Goal: Task Accomplishment & Management: Manage account settings

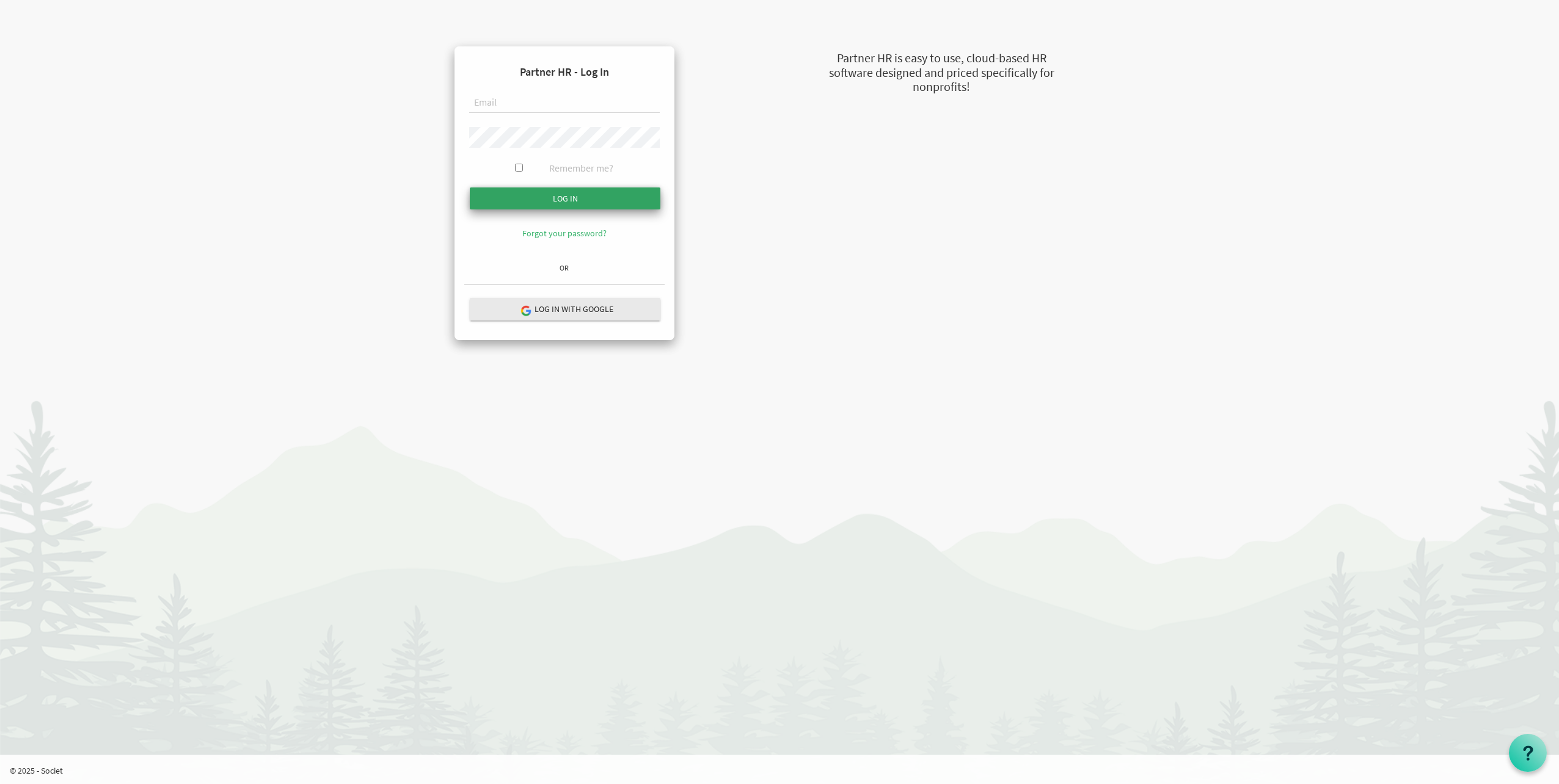
click at [606, 198] on input "submit" at bounding box center [564, 198] width 190 height 22
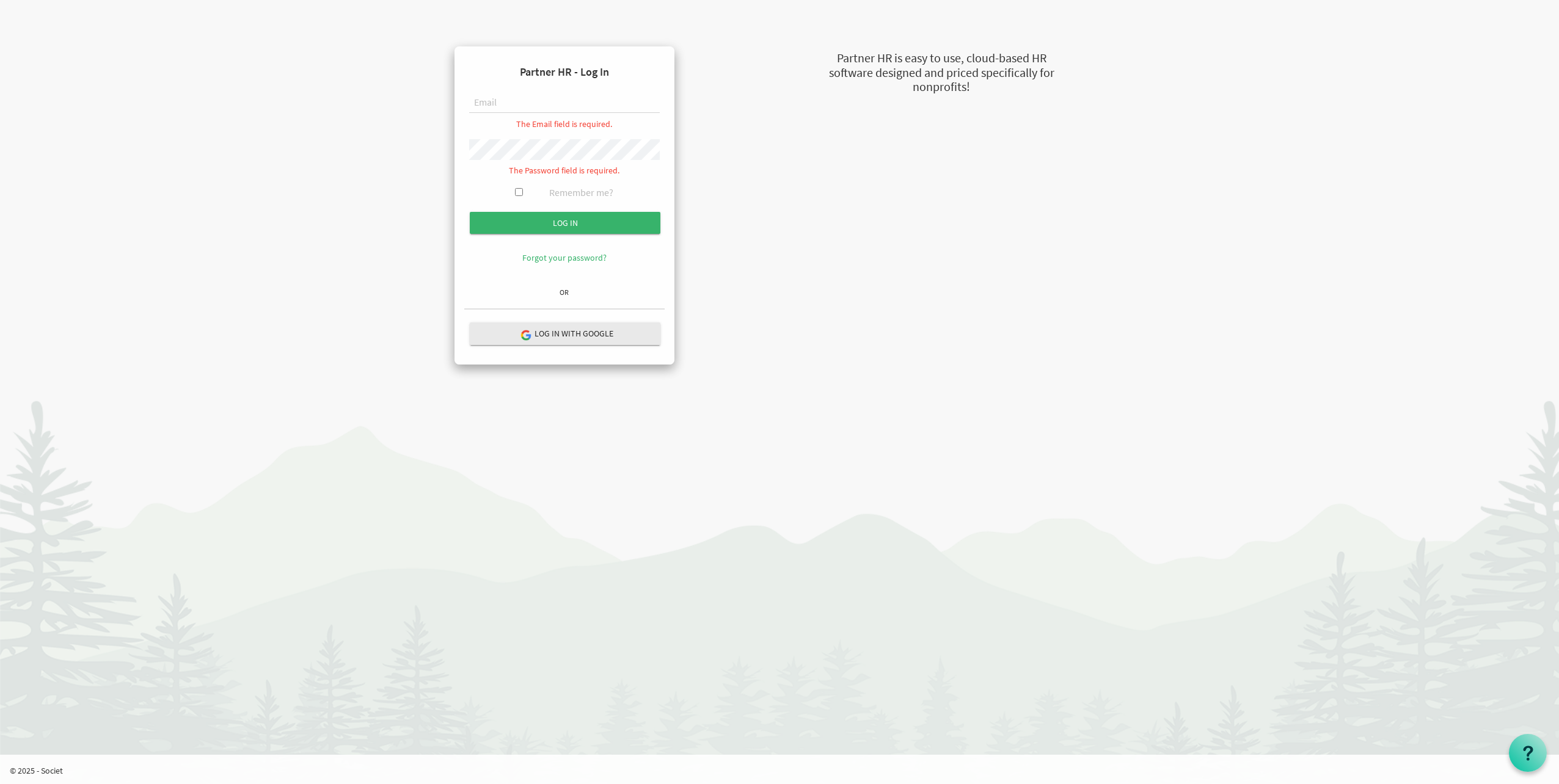
click at [543, 117] on div "The Email field is required." at bounding box center [564, 113] width 190 height 41
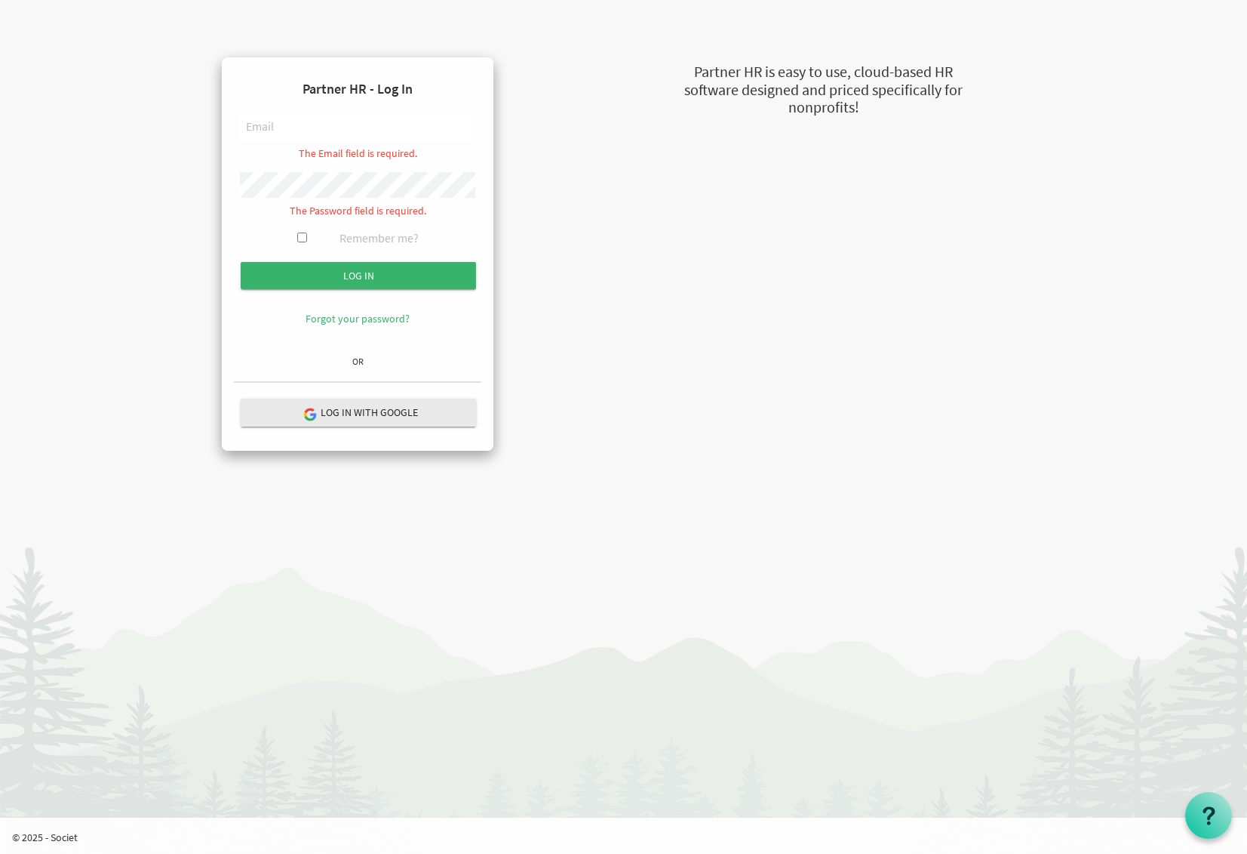
click at [326, 128] on input "text" at bounding box center [357, 128] width 235 height 26
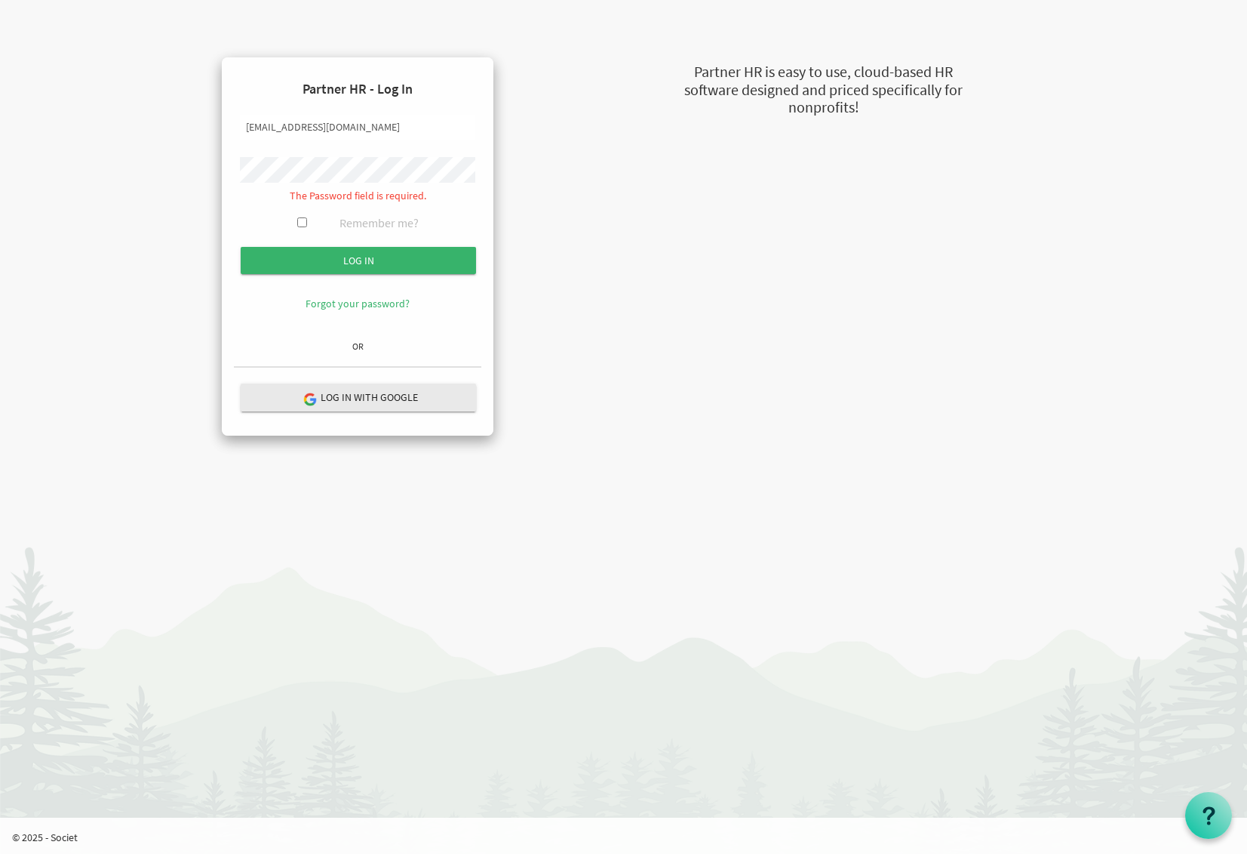
type input "lconway@ontario.anglican.ca"
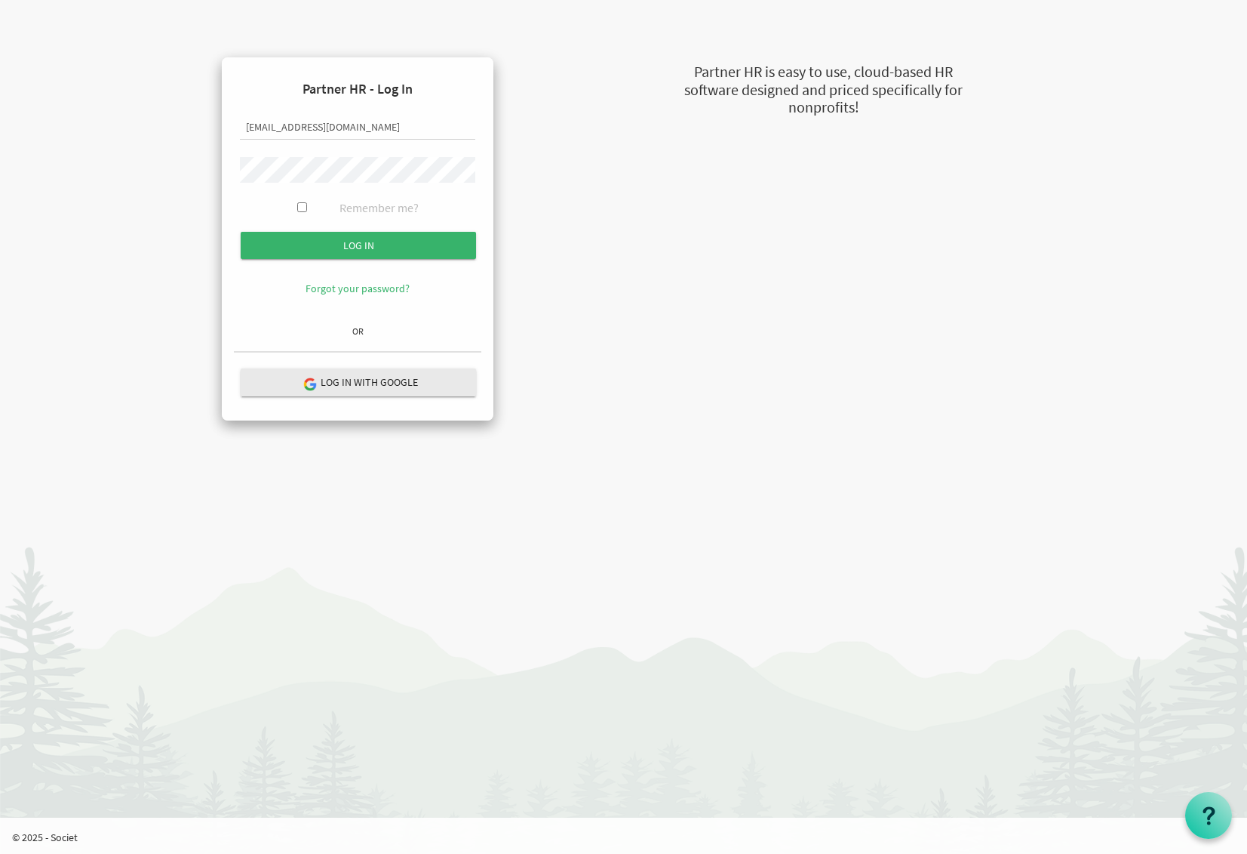
click at [306, 207] on div "Remember me?" at bounding box center [357, 212] width 235 height 26
click at [303, 213] on div "Remember me?" at bounding box center [357, 212] width 235 height 26
click at [304, 210] on input "Remember me?" at bounding box center [302, 207] width 10 height 10
checkbox input "true"
click at [306, 234] on form "Partner HR - Log In lconway@ontario.anglican.ca Remember me? Forgot your passwo…" at bounding box center [358, 193] width 248 height 249
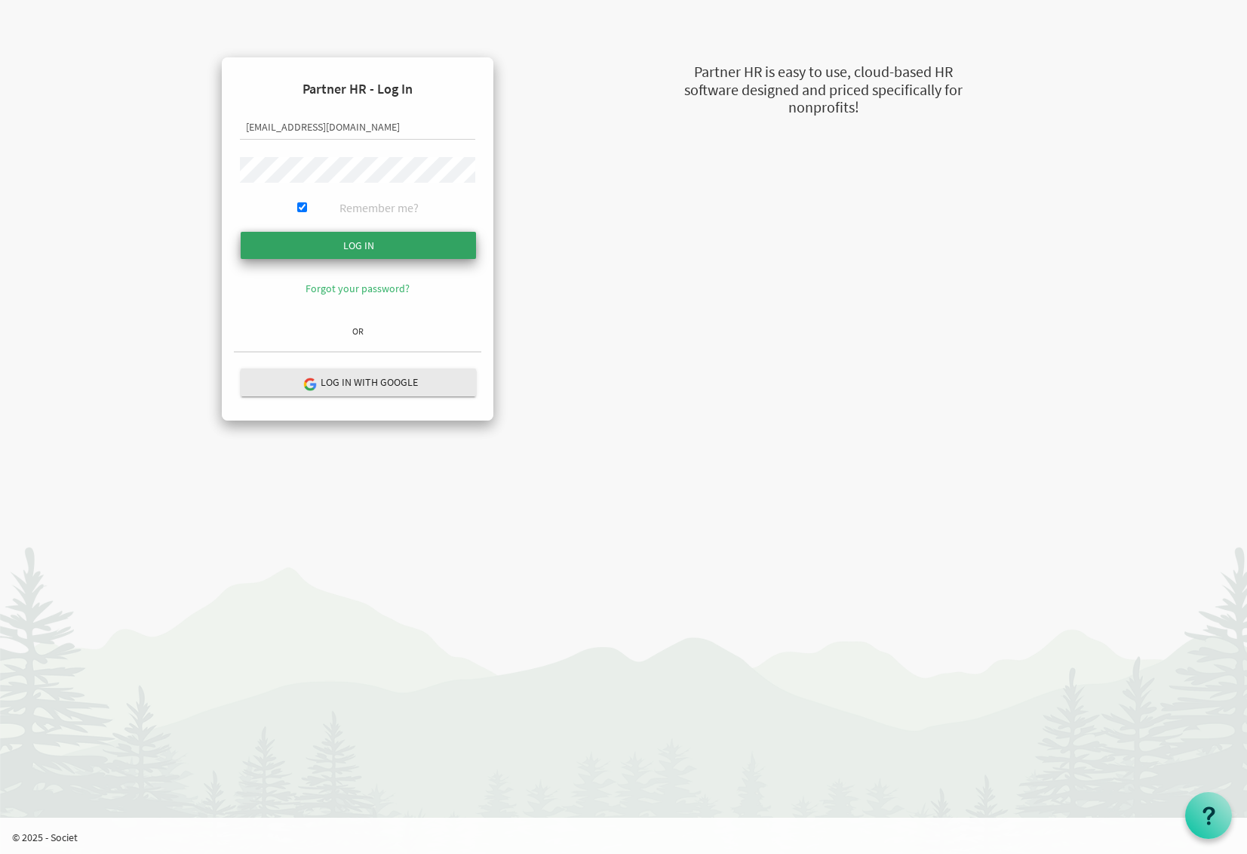
click at [315, 241] on input "submit" at bounding box center [358, 245] width 235 height 27
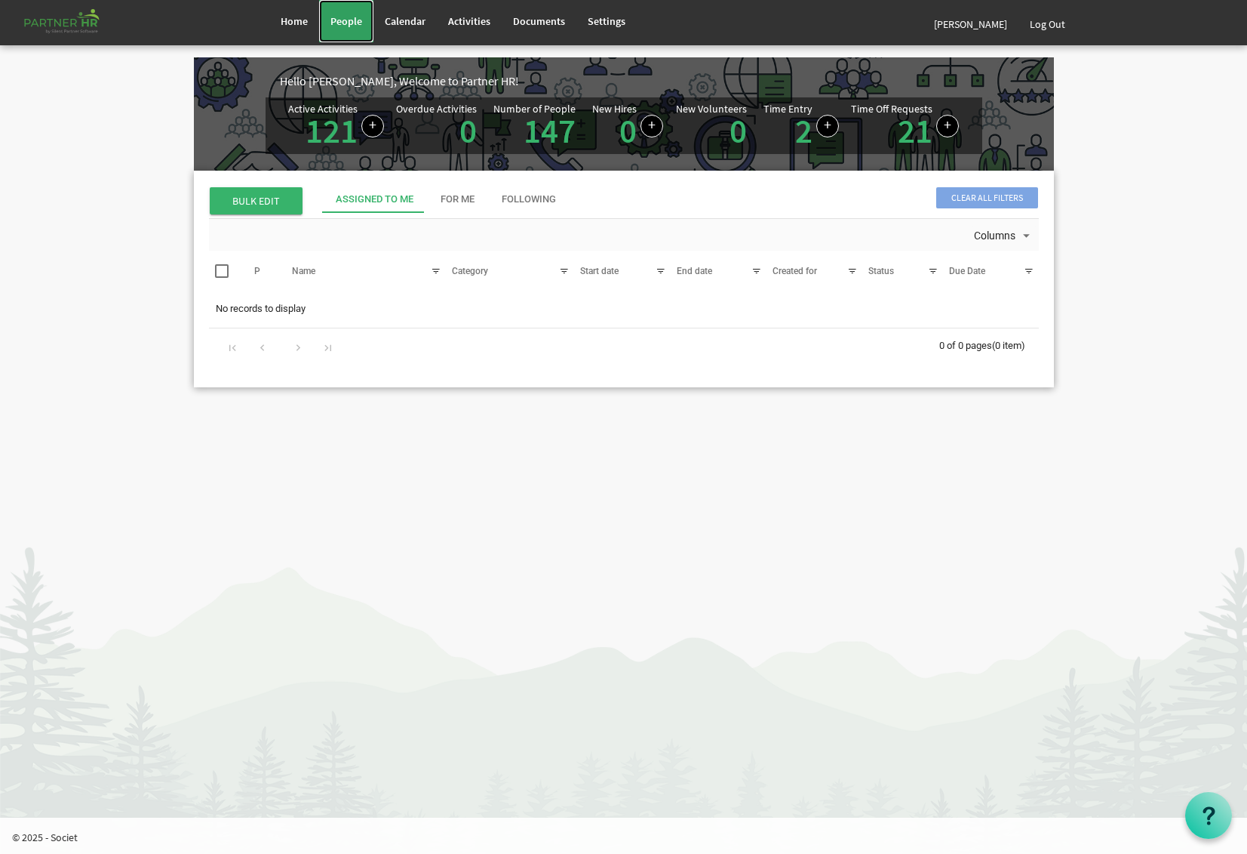
click at [358, 14] on span "People" at bounding box center [347, 21] width 32 height 14
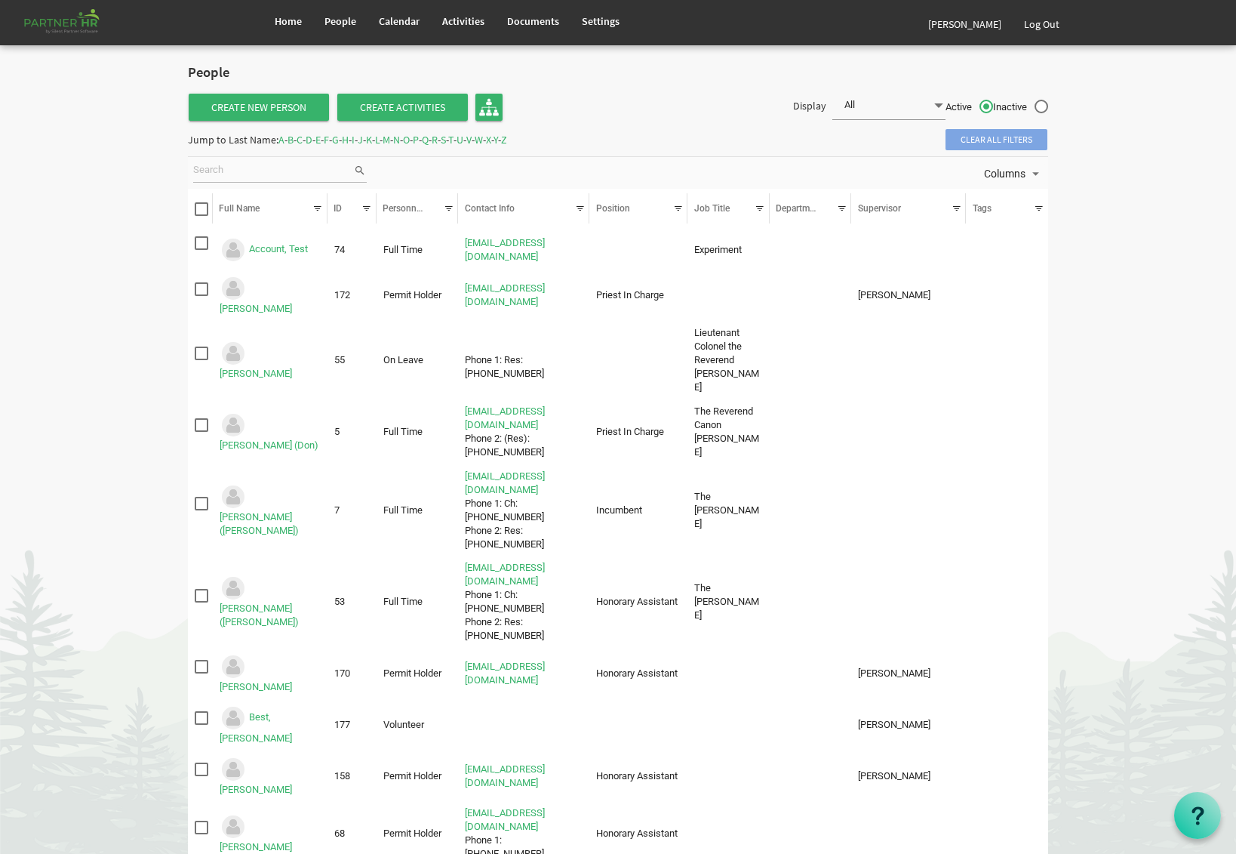
click at [446, 138] on span "S" at bounding box center [443, 140] width 5 height 14
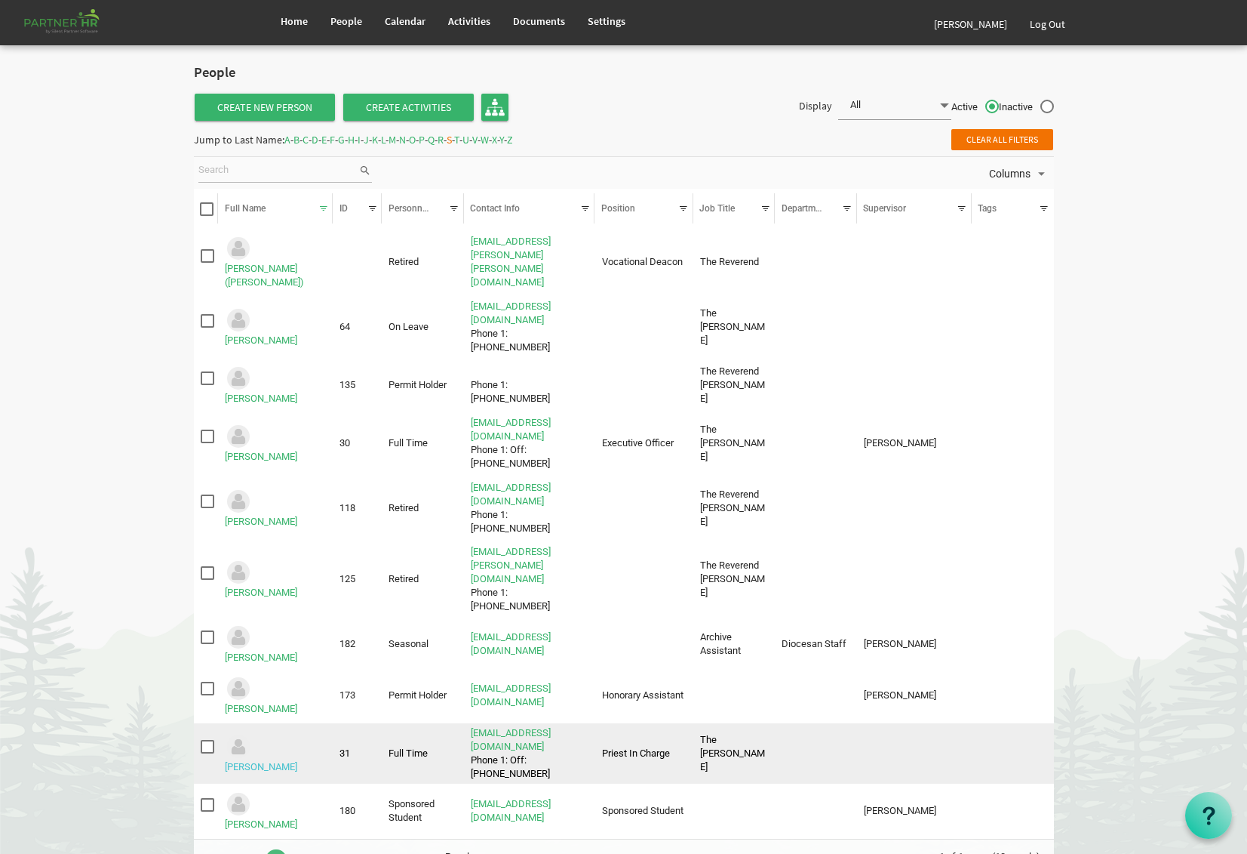
click at [258, 761] on link "[PERSON_NAME]" at bounding box center [261, 766] width 72 height 11
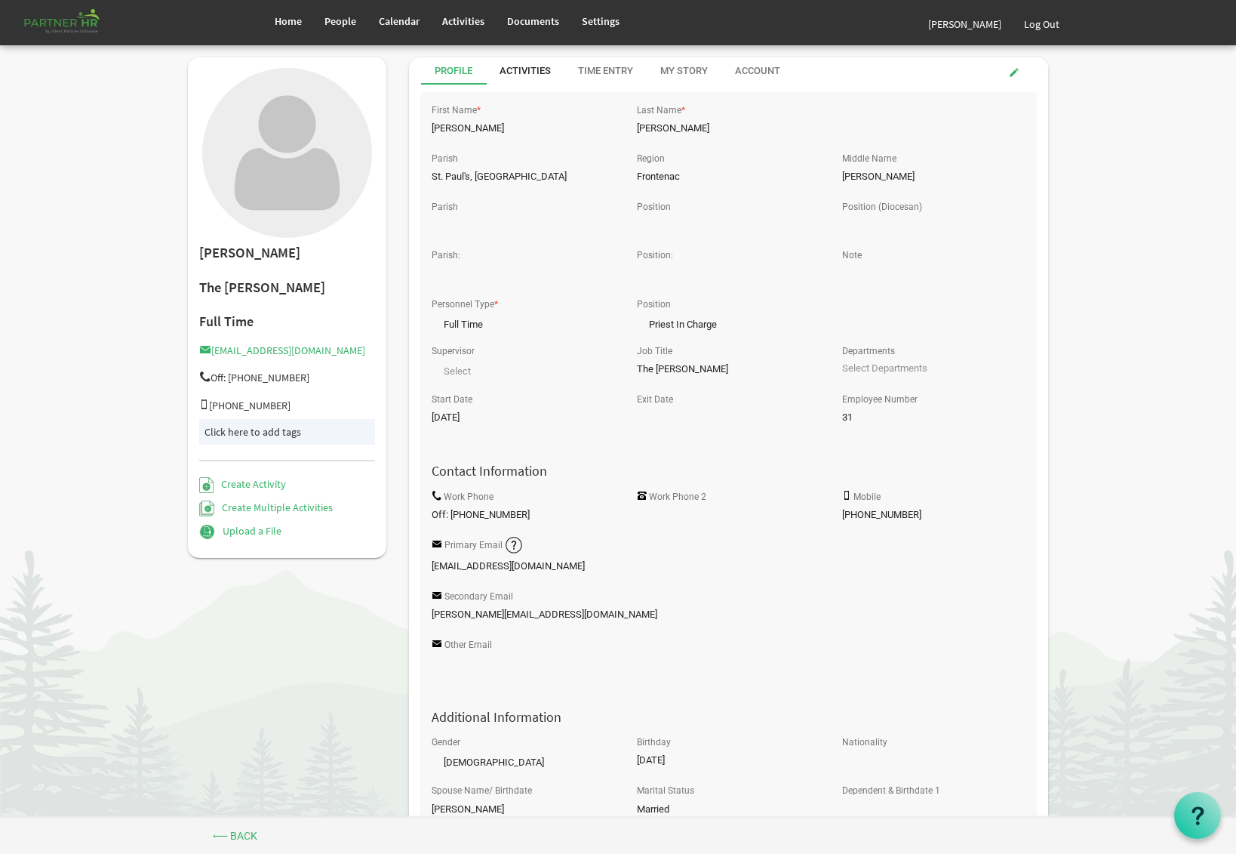
click at [530, 67] on div "Activities" at bounding box center [525, 71] width 51 height 14
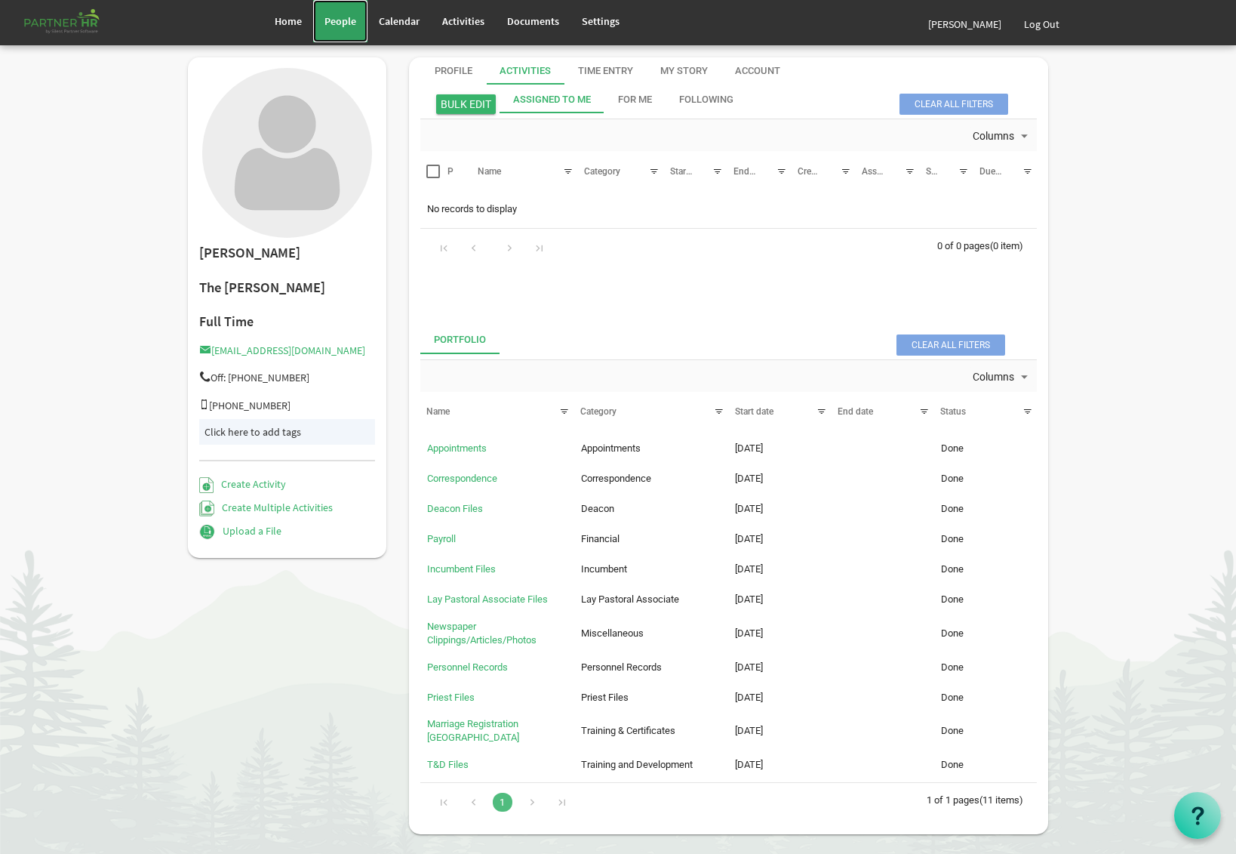
click at [344, 27] on span "People" at bounding box center [340, 21] width 32 height 14
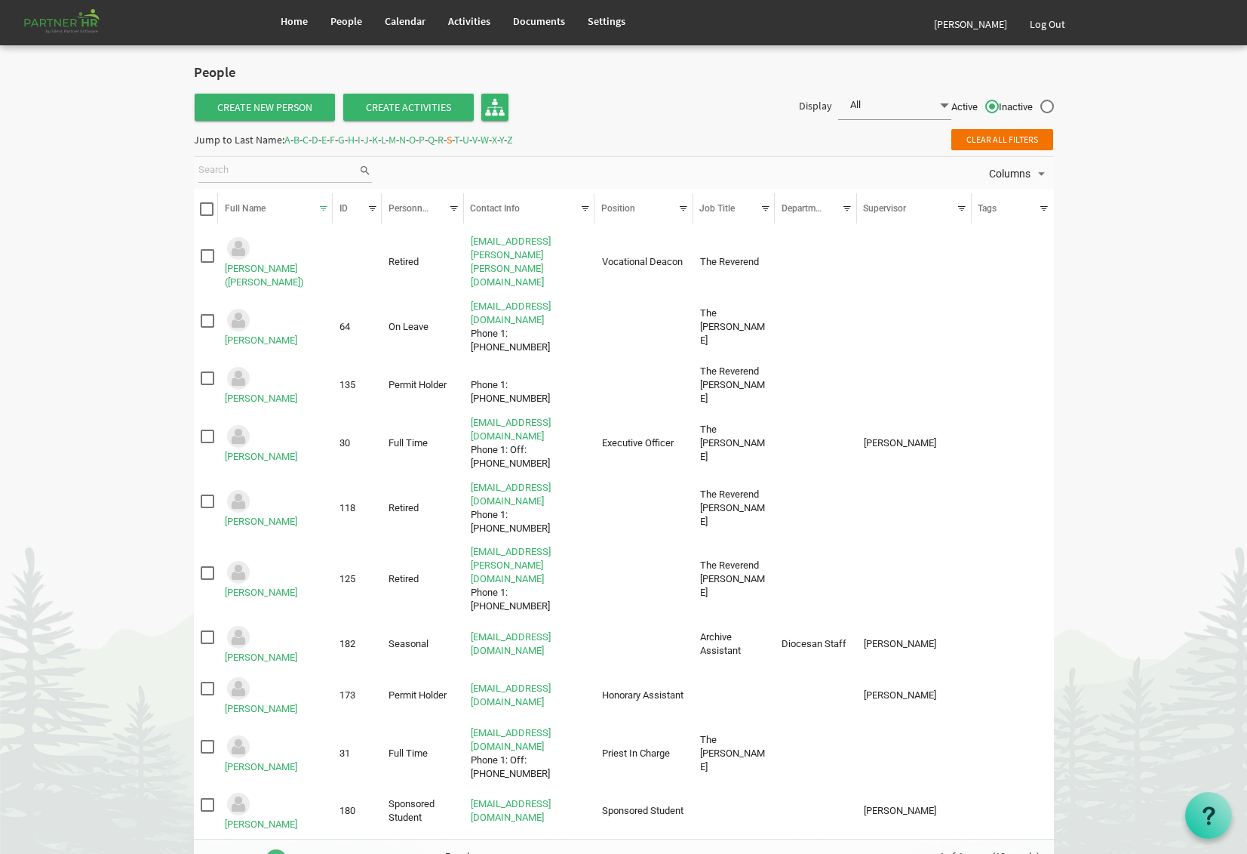
click at [309, 140] on span "C" at bounding box center [306, 140] width 6 height 14
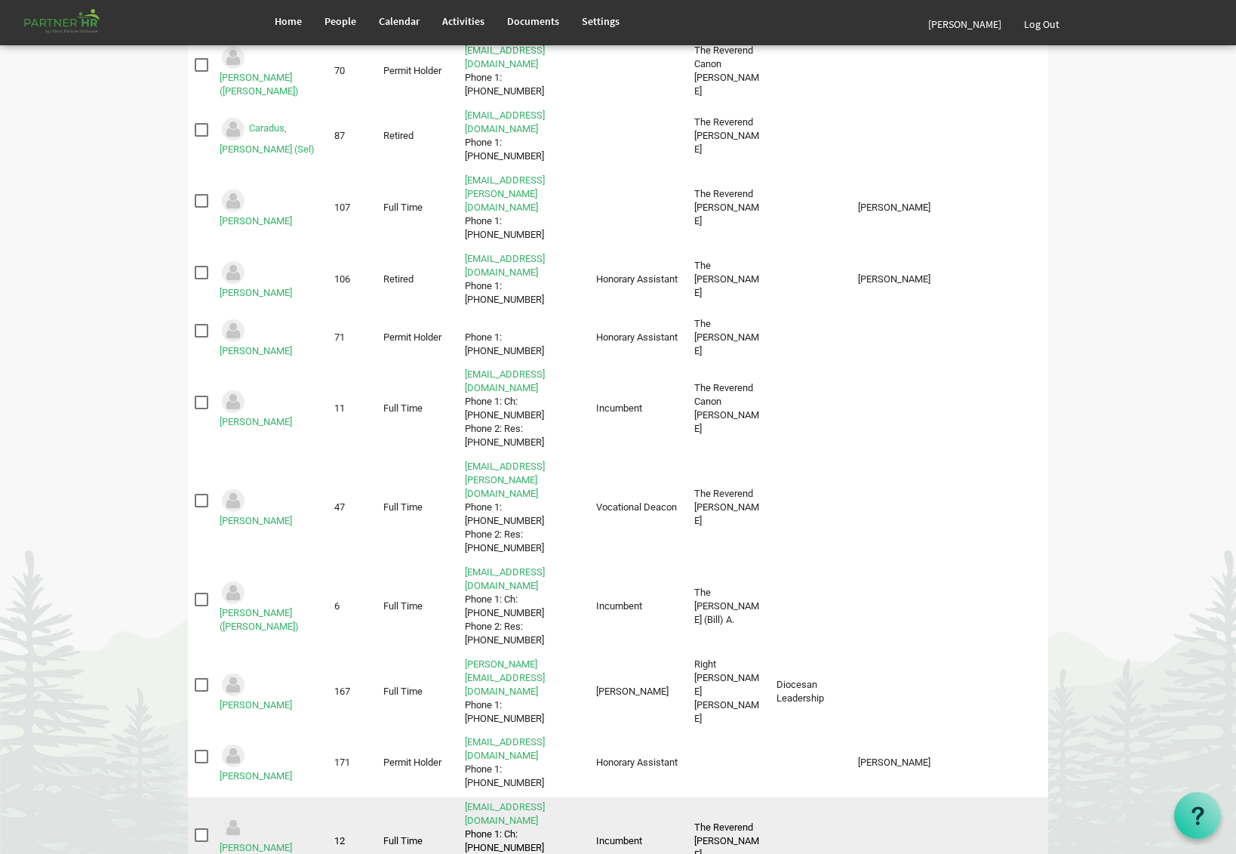
scroll to position [201, 0]
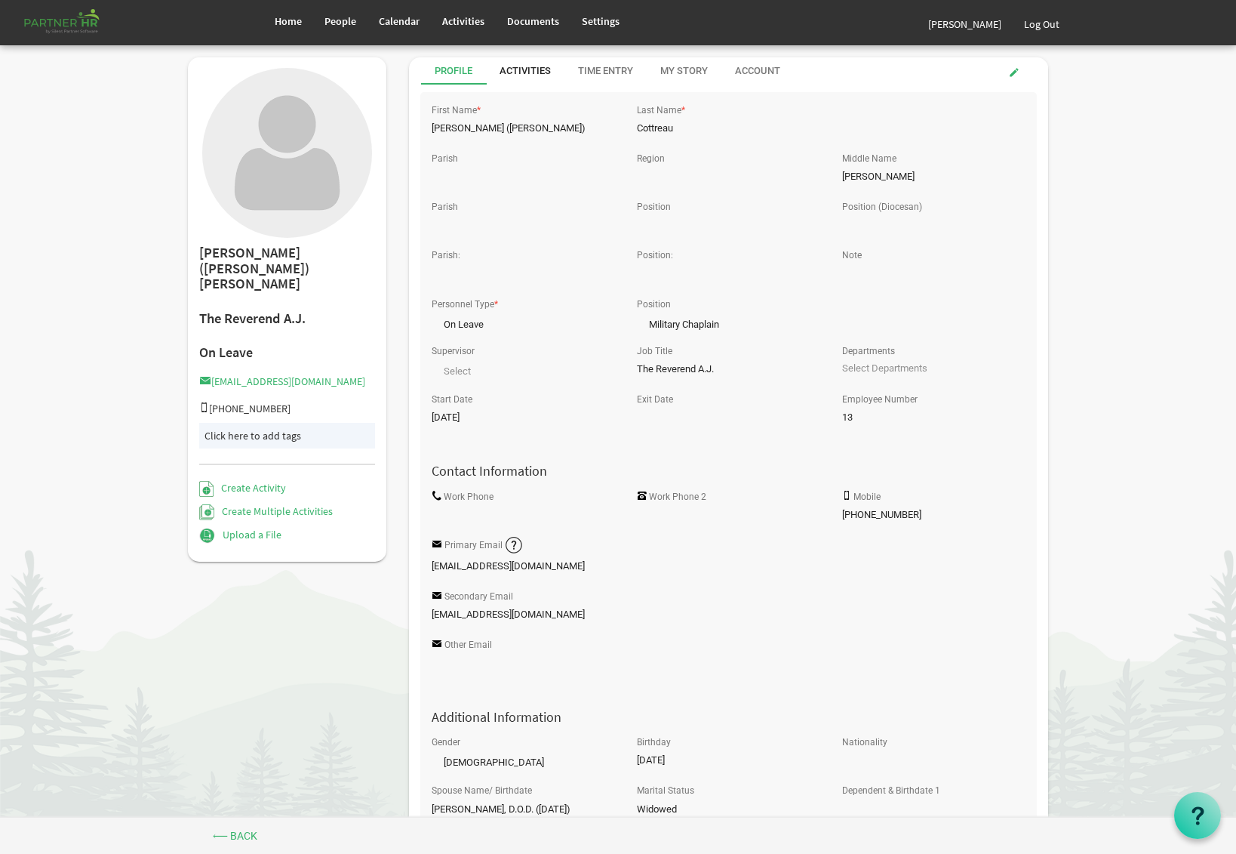
click at [548, 65] on div "Activities" at bounding box center [525, 71] width 51 height 14
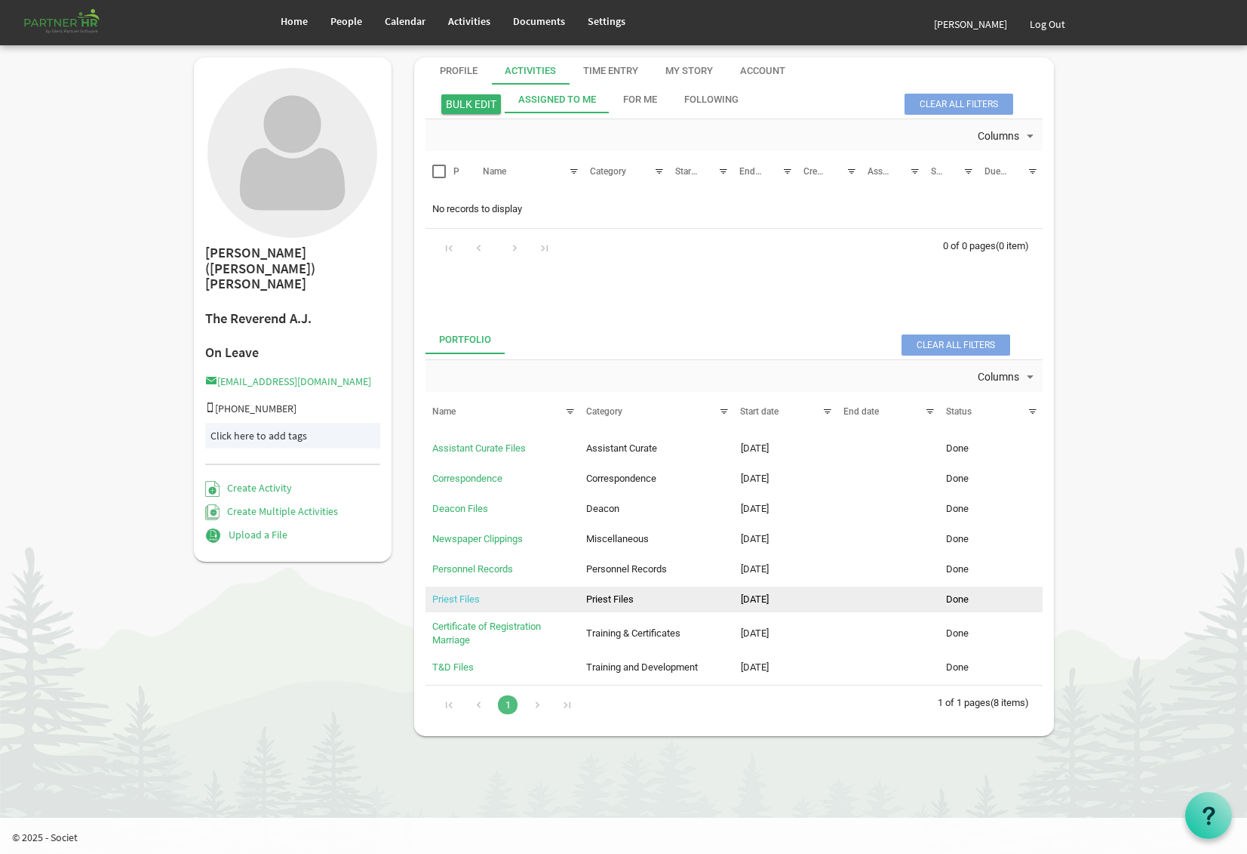
click at [458, 601] on link "Priest Files" at bounding box center [456, 598] width 48 height 11
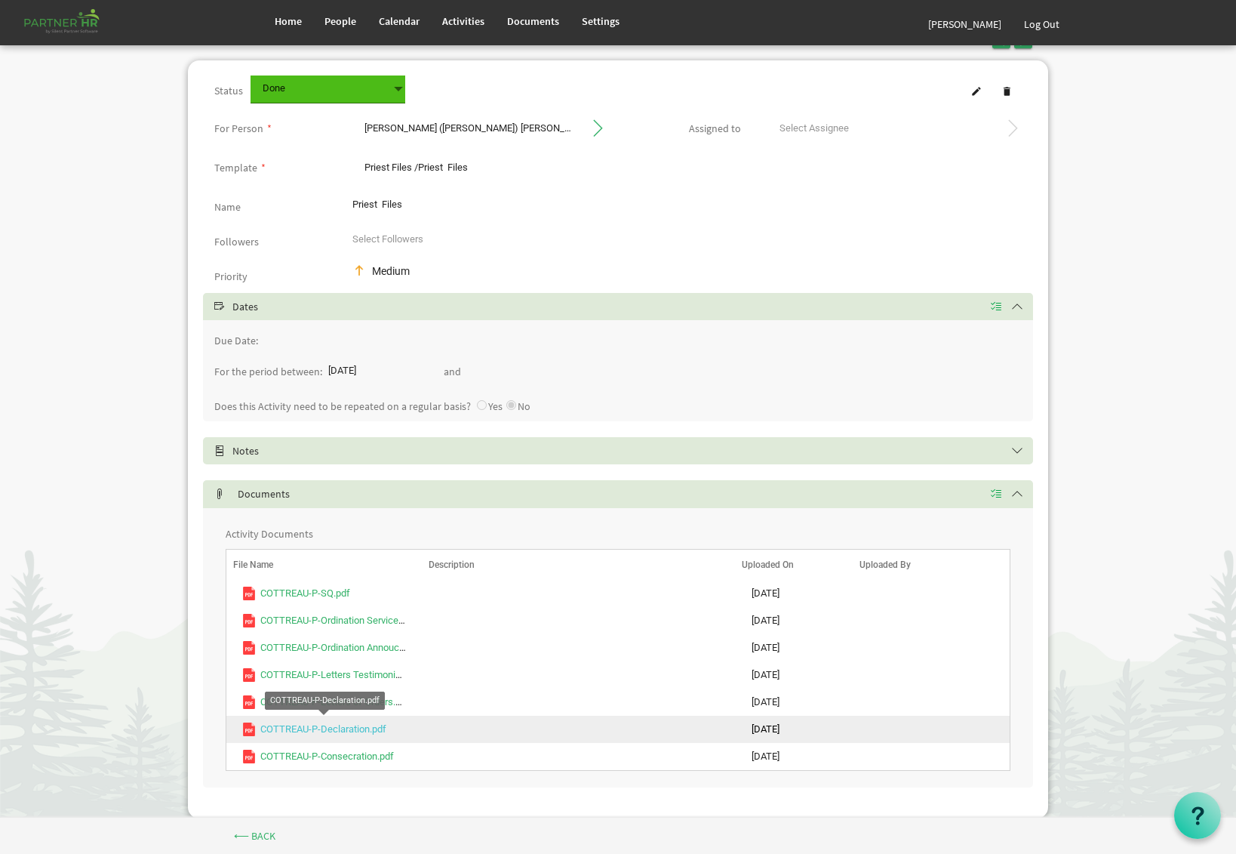
scroll to position [51, 0]
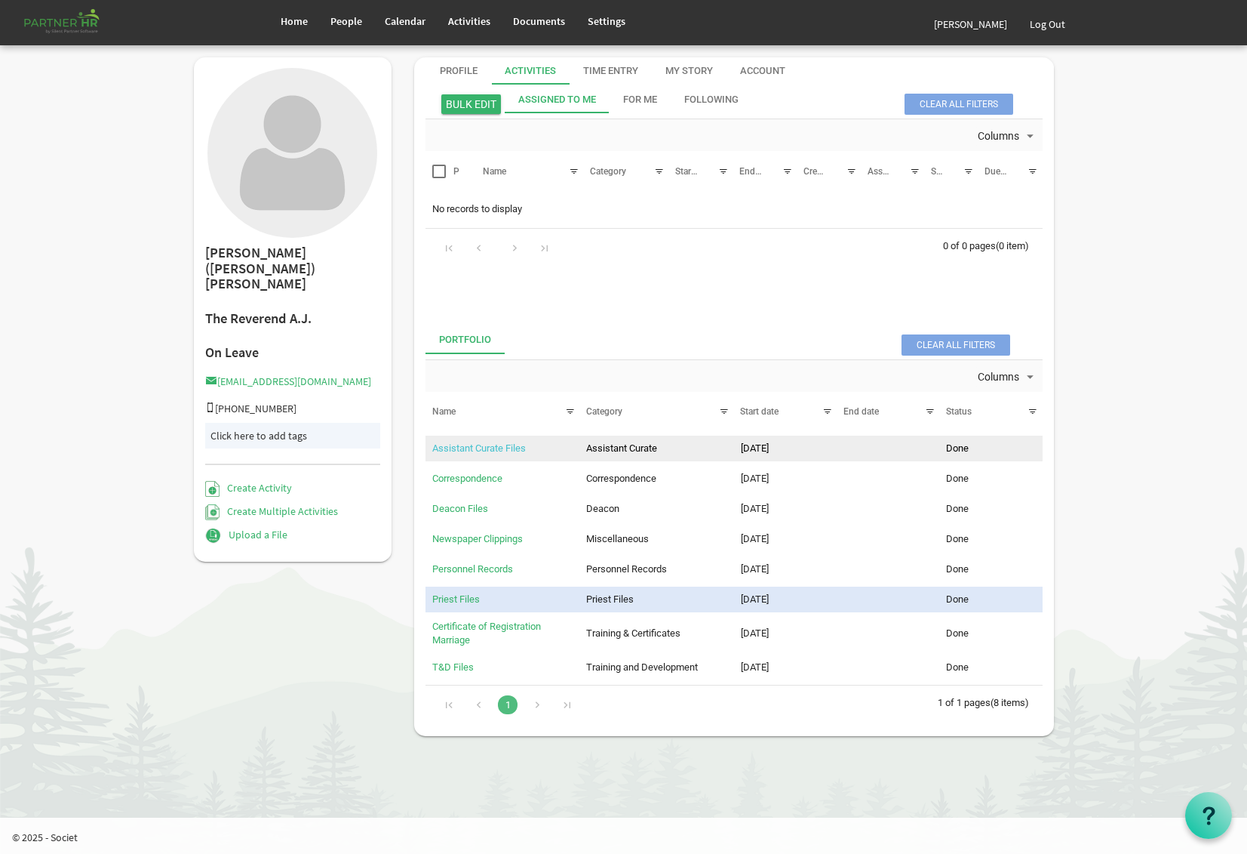
click at [471, 453] on link "Assistant Curate Files" at bounding box center [479, 447] width 94 height 11
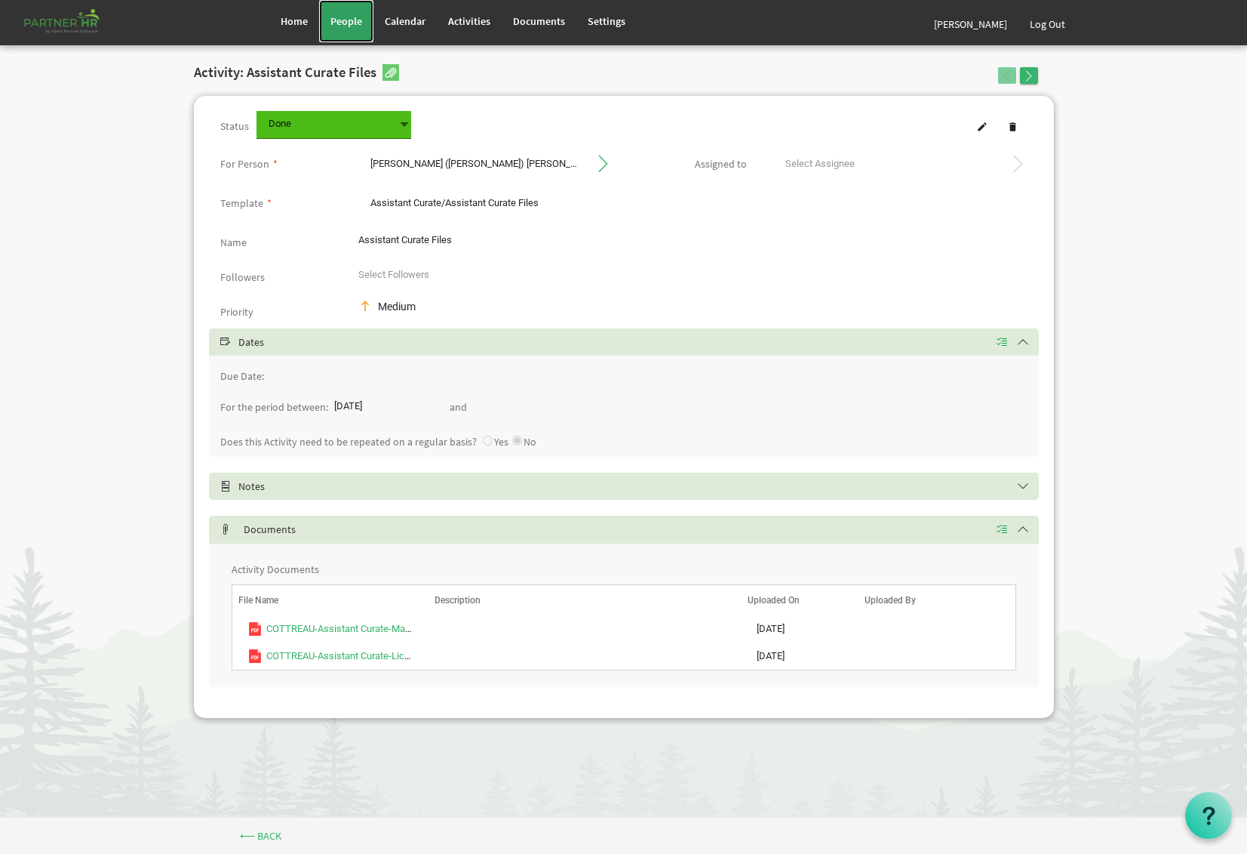
click at [345, 20] on span "People" at bounding box center [347, 21] width 32 height 14
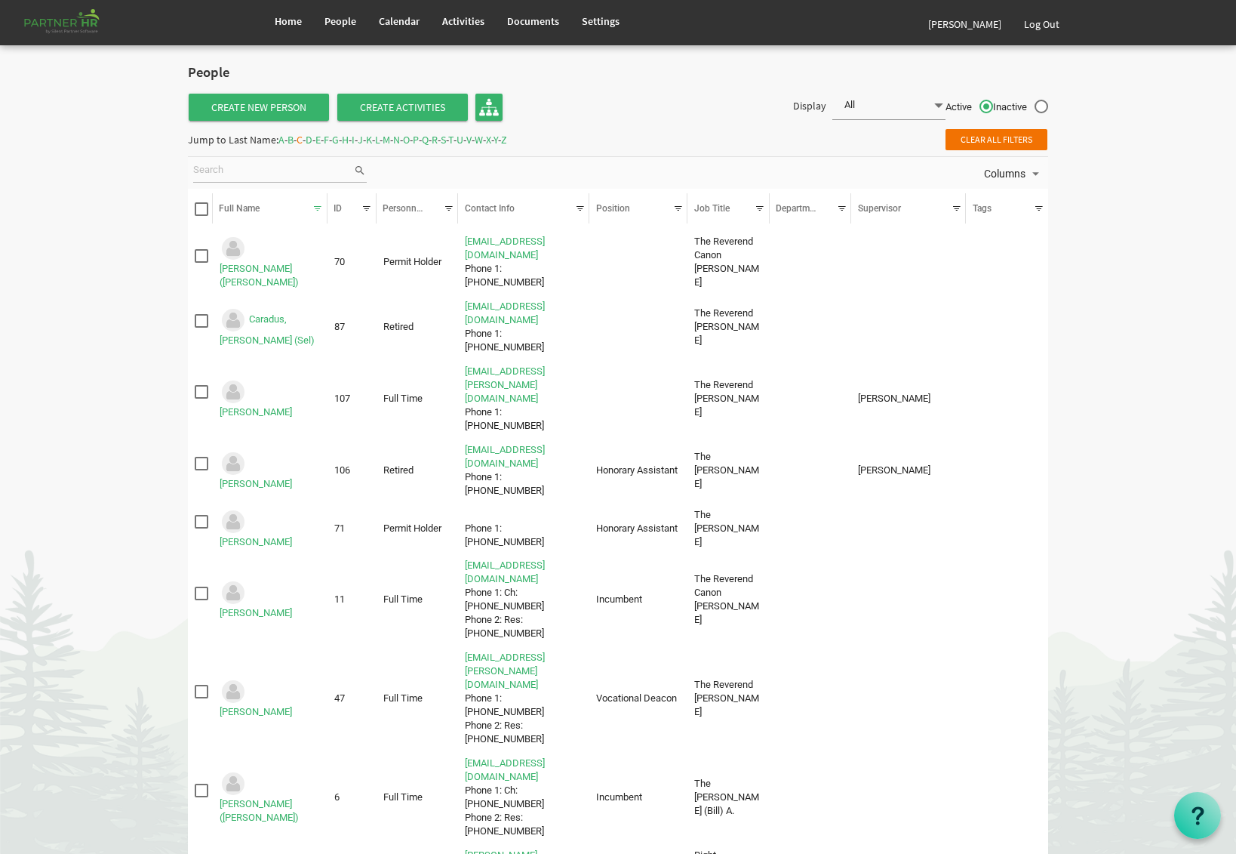
click at [481, 138] on div "Jump to Last Name: A - B - C - D - E - F - G - H - I - J - K - L - M - N - O - …" at bounding box center [347, 140] width 319 height 24
click at [419, 137] on span "P" at bounding box center [416, 140] width 6 height 14
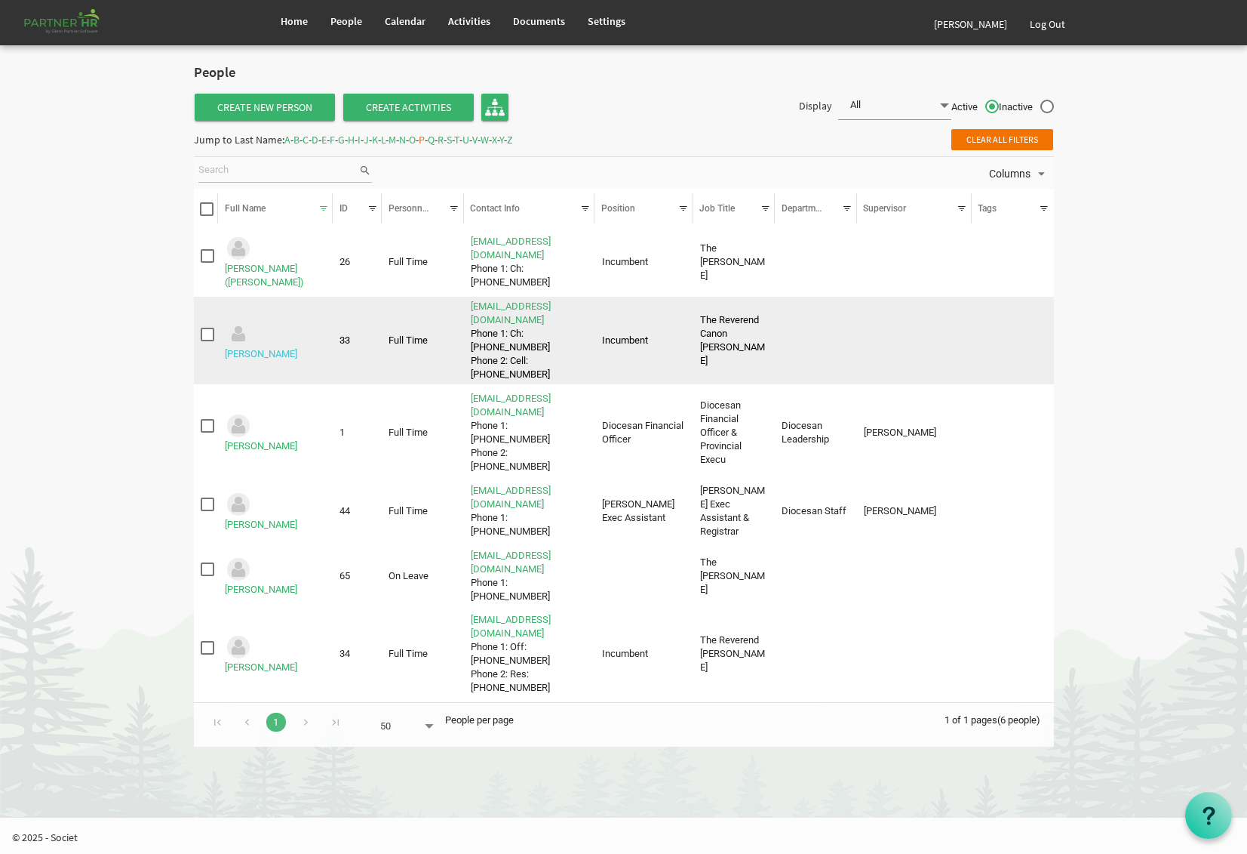
click at [292, 348] on link "Peever, Blair" at bounding box center [261, 353] width 72 height 11
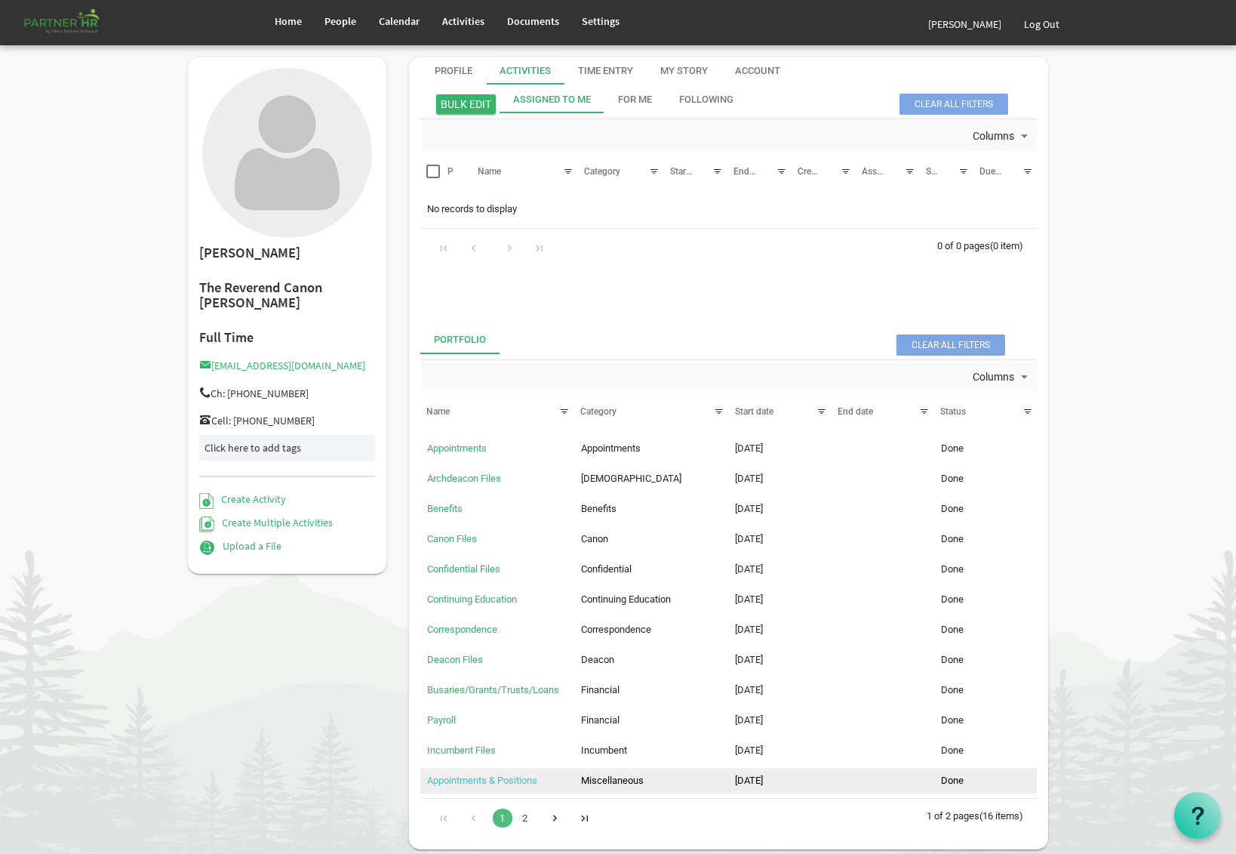
click at [516, 783] on link "Appointments & Positions" at bounding box center [482, 779] width 110 height 11
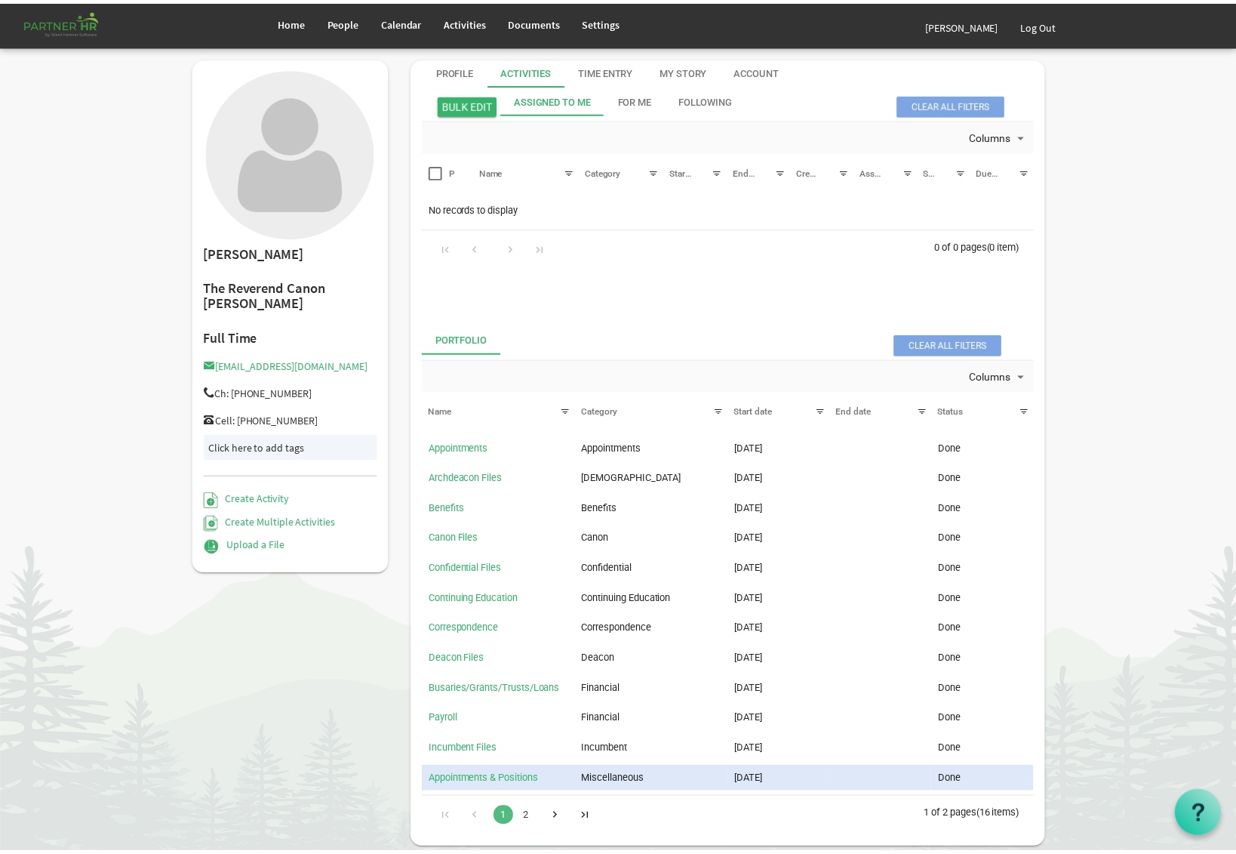
scroll to position [62, 0]
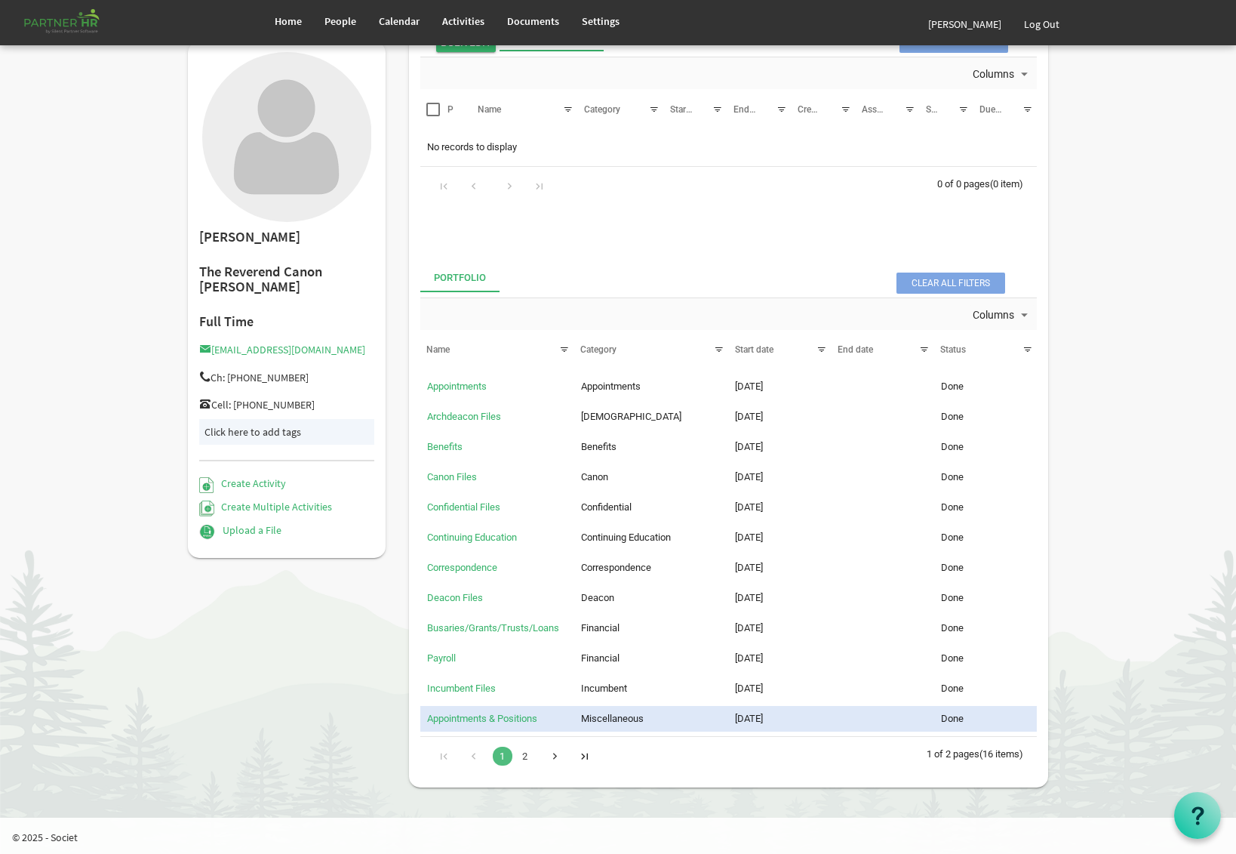
click at [559, 758] on div "Go to next page" at bounding box center [555, 754] width 20 height 21
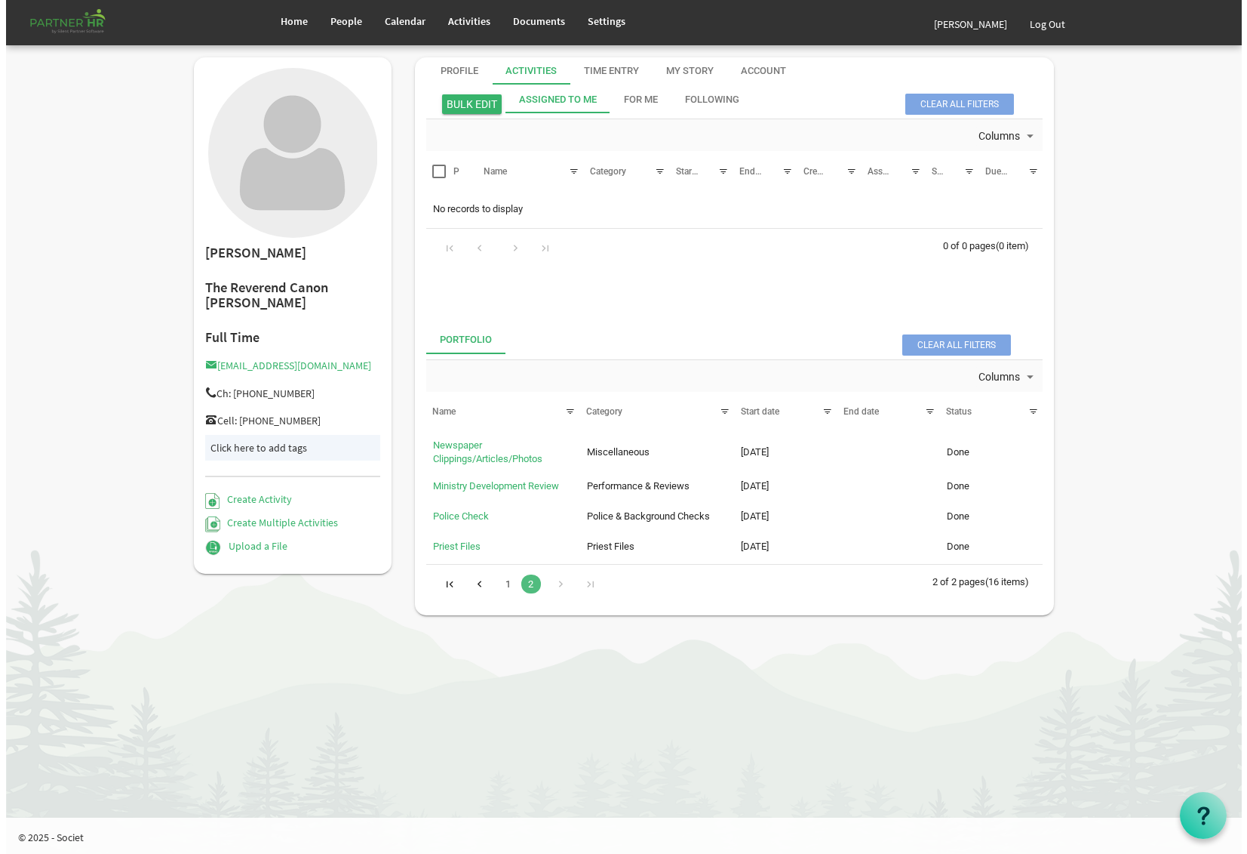
scroll to position [0, 0]
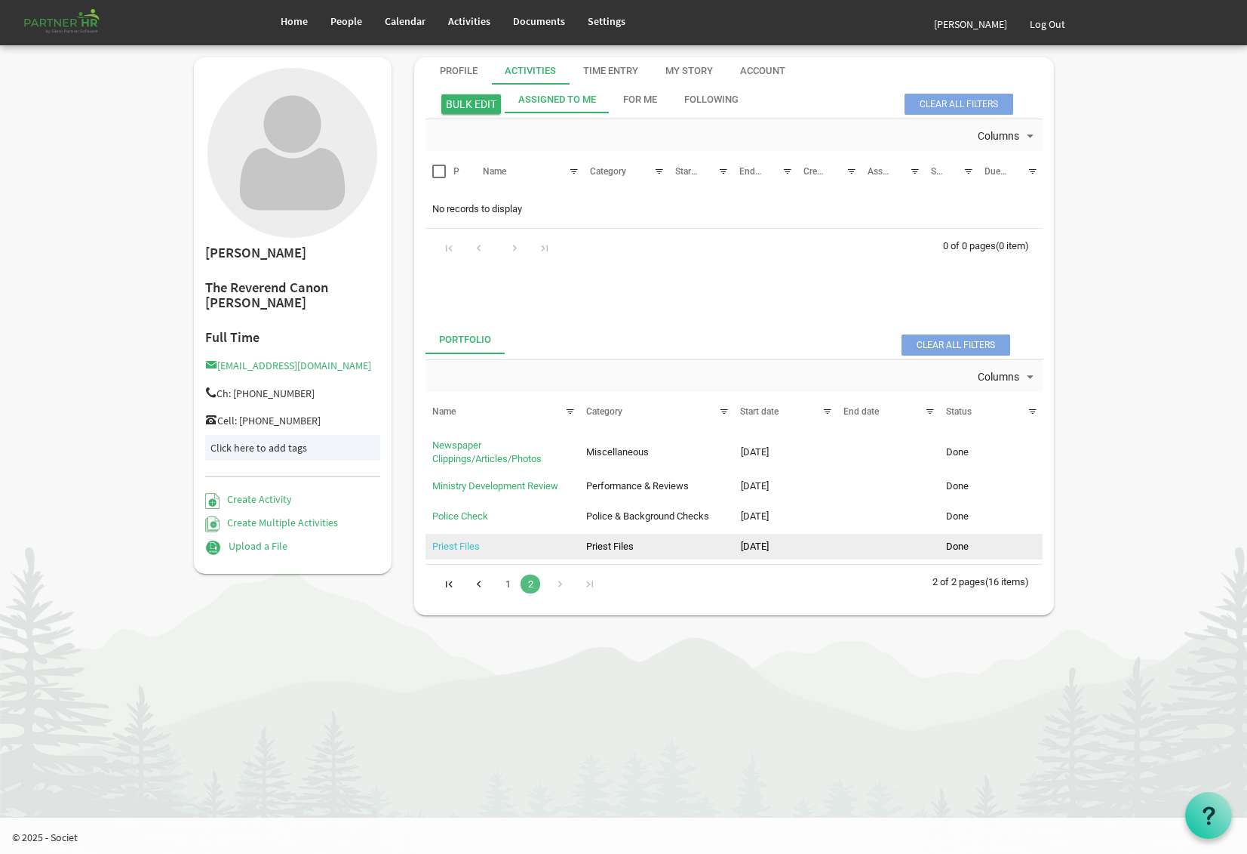
click at [460, 549] on link "Priest Files" at bounding box center [456, 545] width 48 height 11
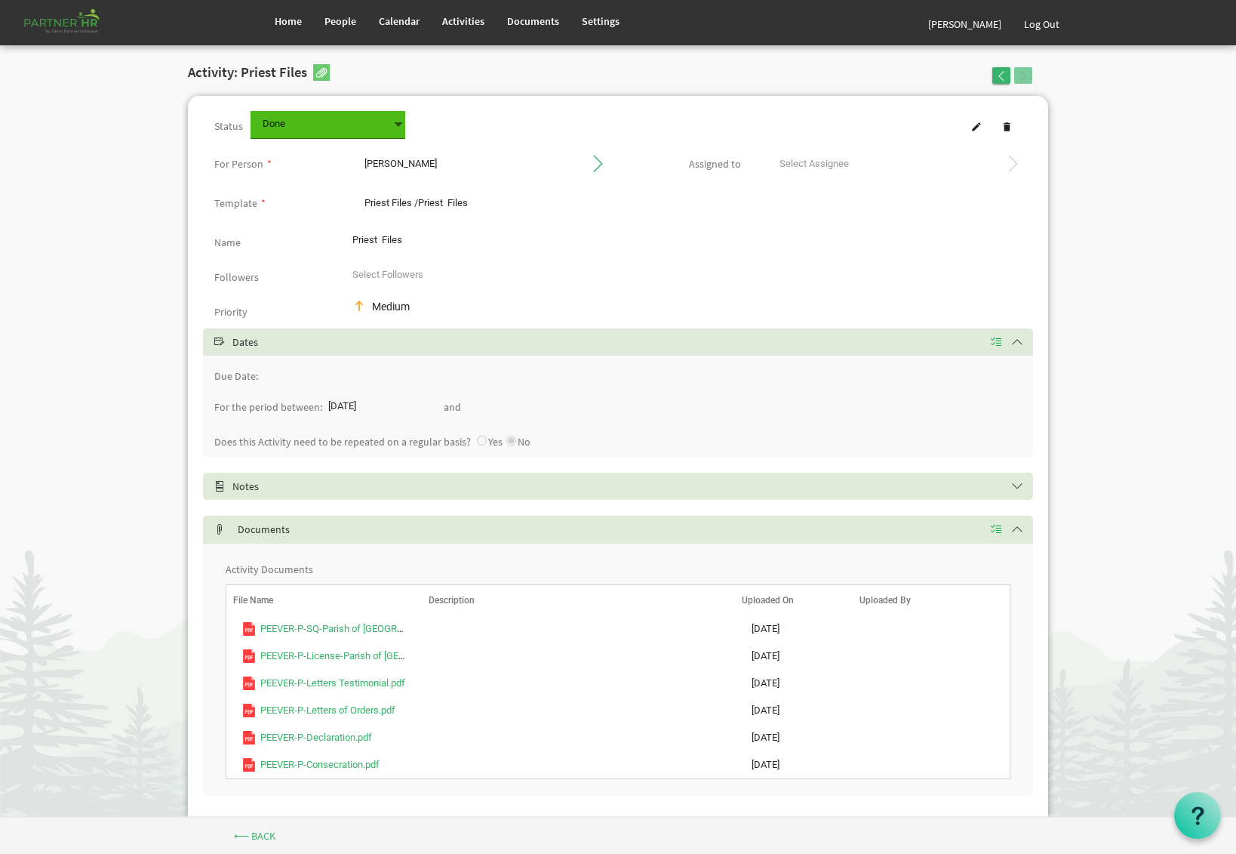
click at [184, 844] on div "⟵ Back" at bounding box center [618, 835] width 883 height 30
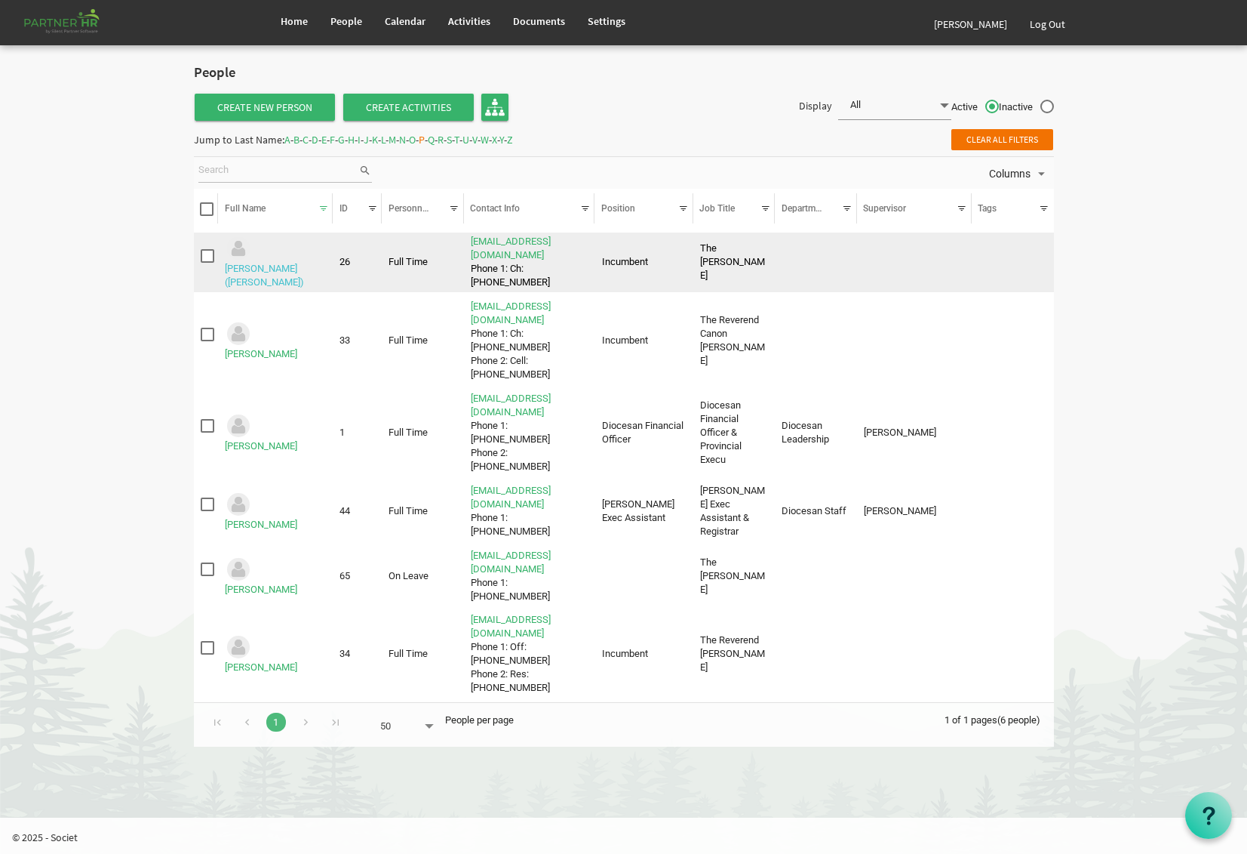
click at [291, 263] on link "[PERSON_NAME] ([PERSON_NAME])" at bounding box center [264, 275] width 79 height 25
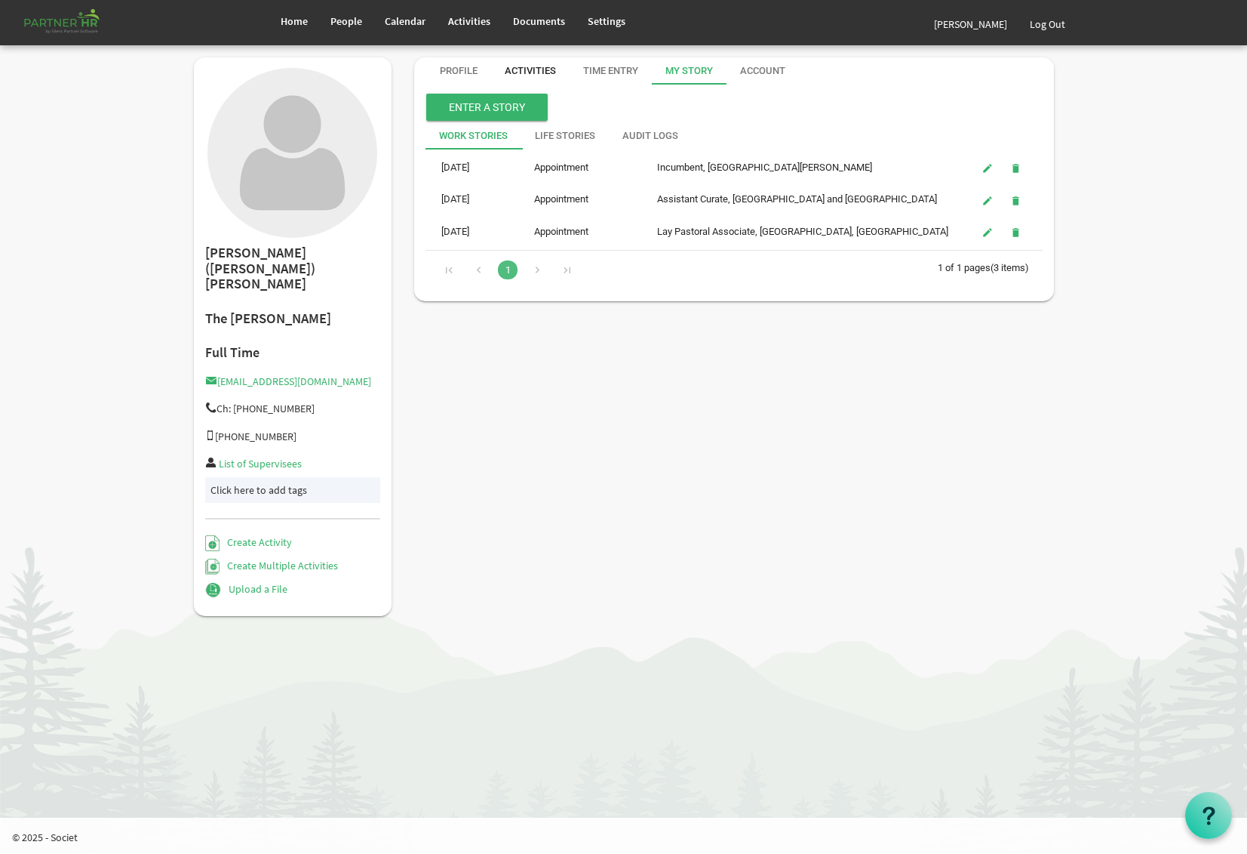
click at [534, 78] on div "Activities" at bounding box center [530, 70] width 51 height 27
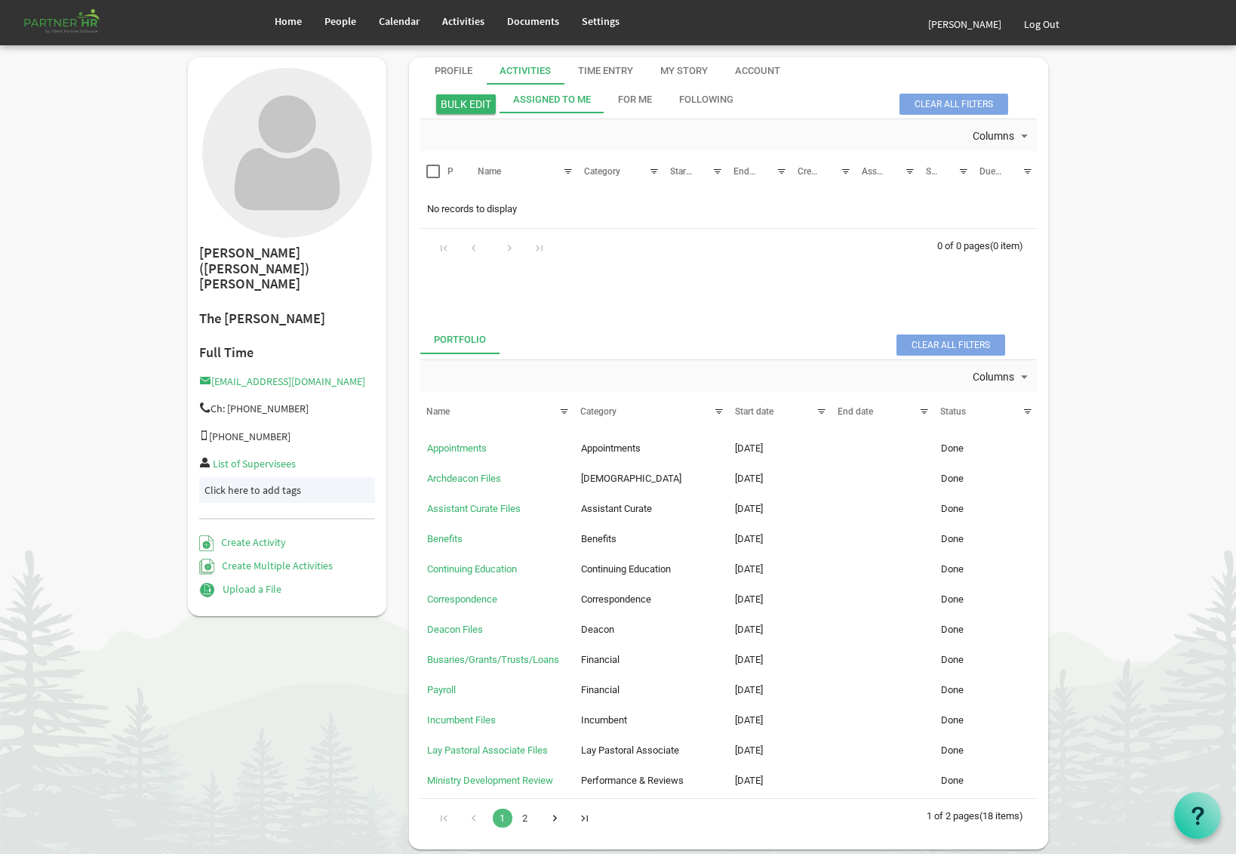
click at [585, 820] on div "Go to last page" at bounding box center [584, 816] width 20 height 21
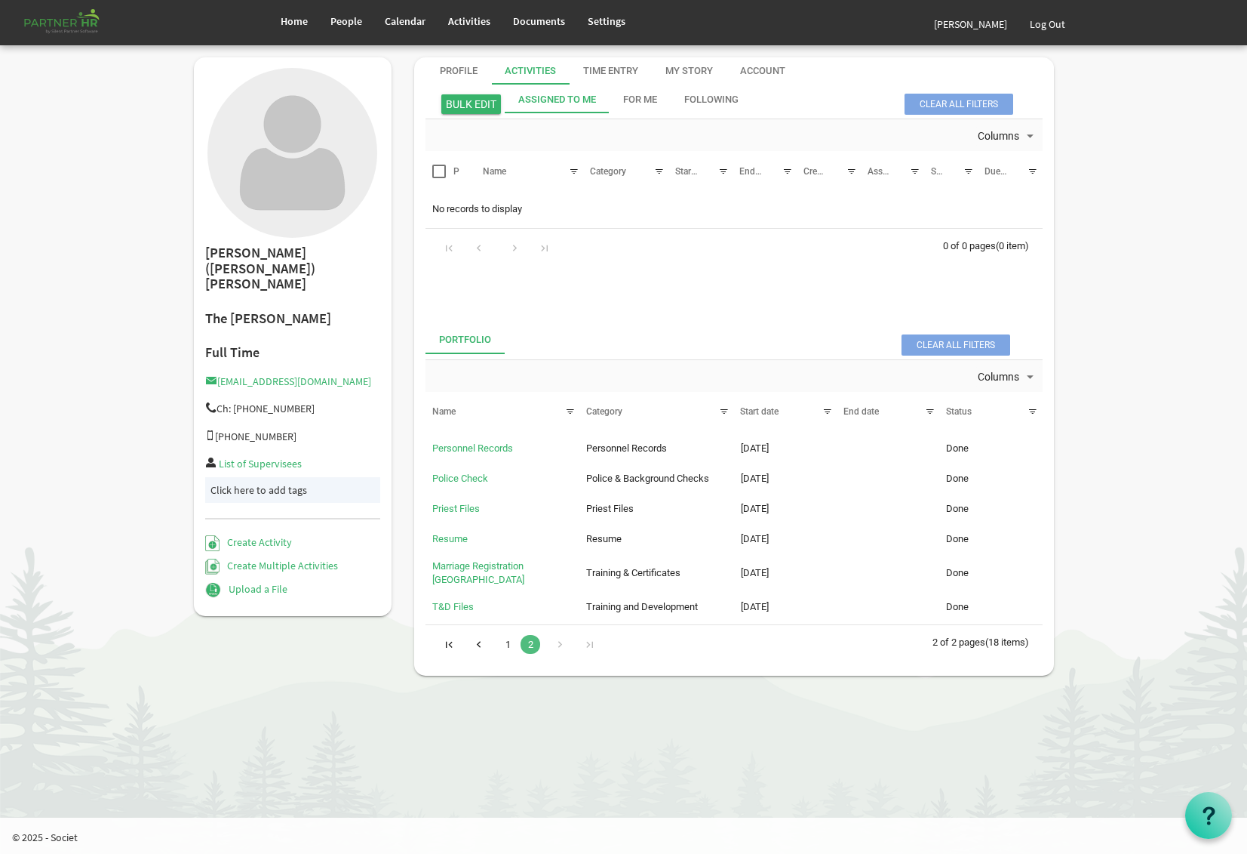
click at [509, 638] on link "1" at bounding box center [508, 644] width 20 height 19
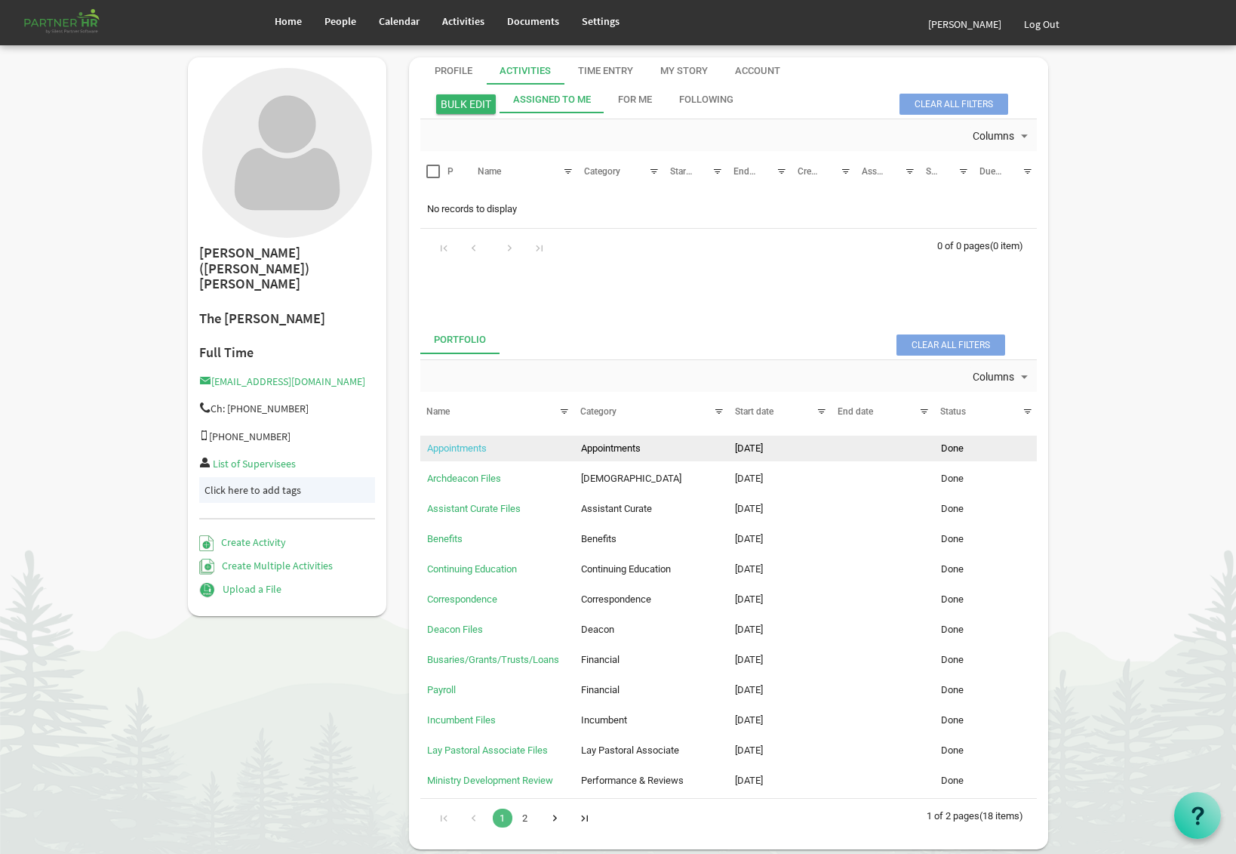
click at [451, 453] on link "Appointments" at bounding box center [457, 447] width 60 height 11
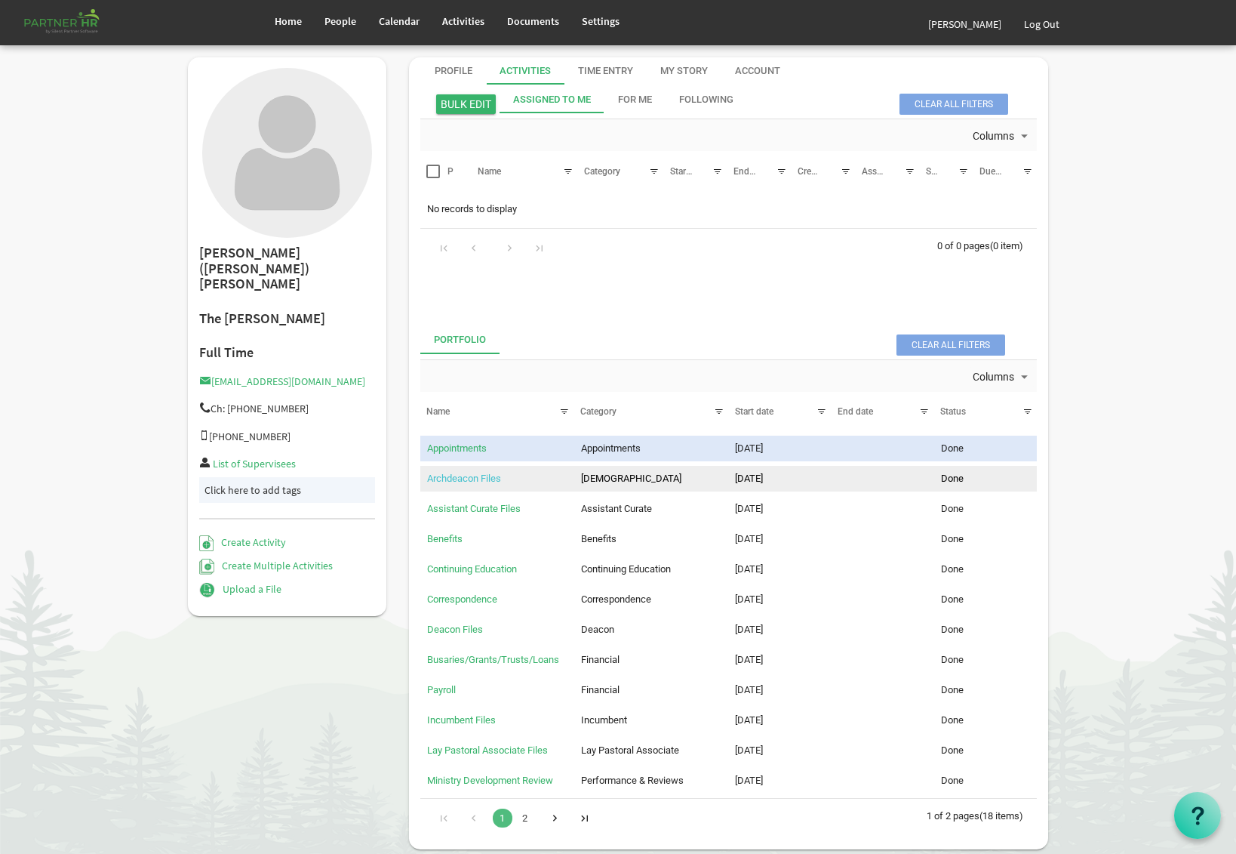
click at [482, 483] on link "Archdeacon Files" at bounding box center [464, 477] width 74 height 11
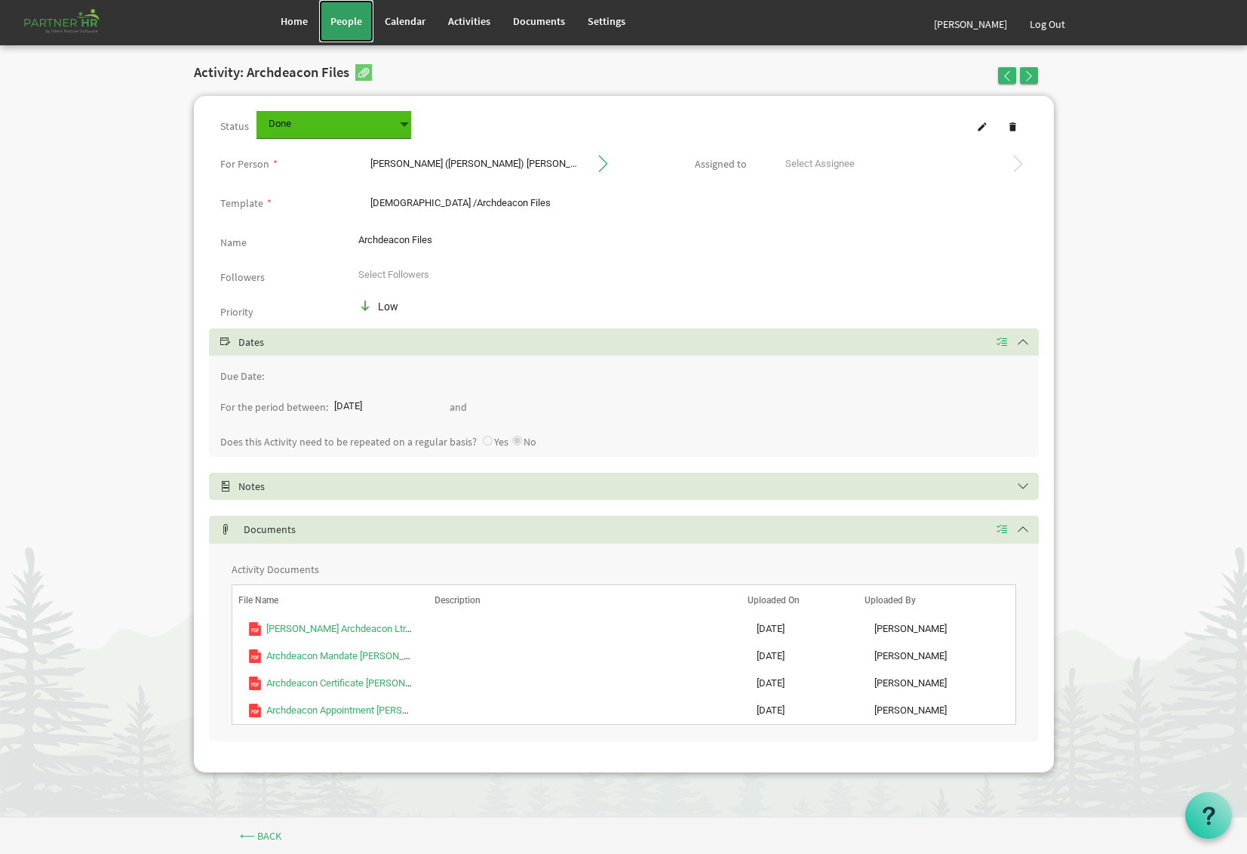
click at [350, 21] on span "People" at bounding box center [347, 21] width 32 height 14
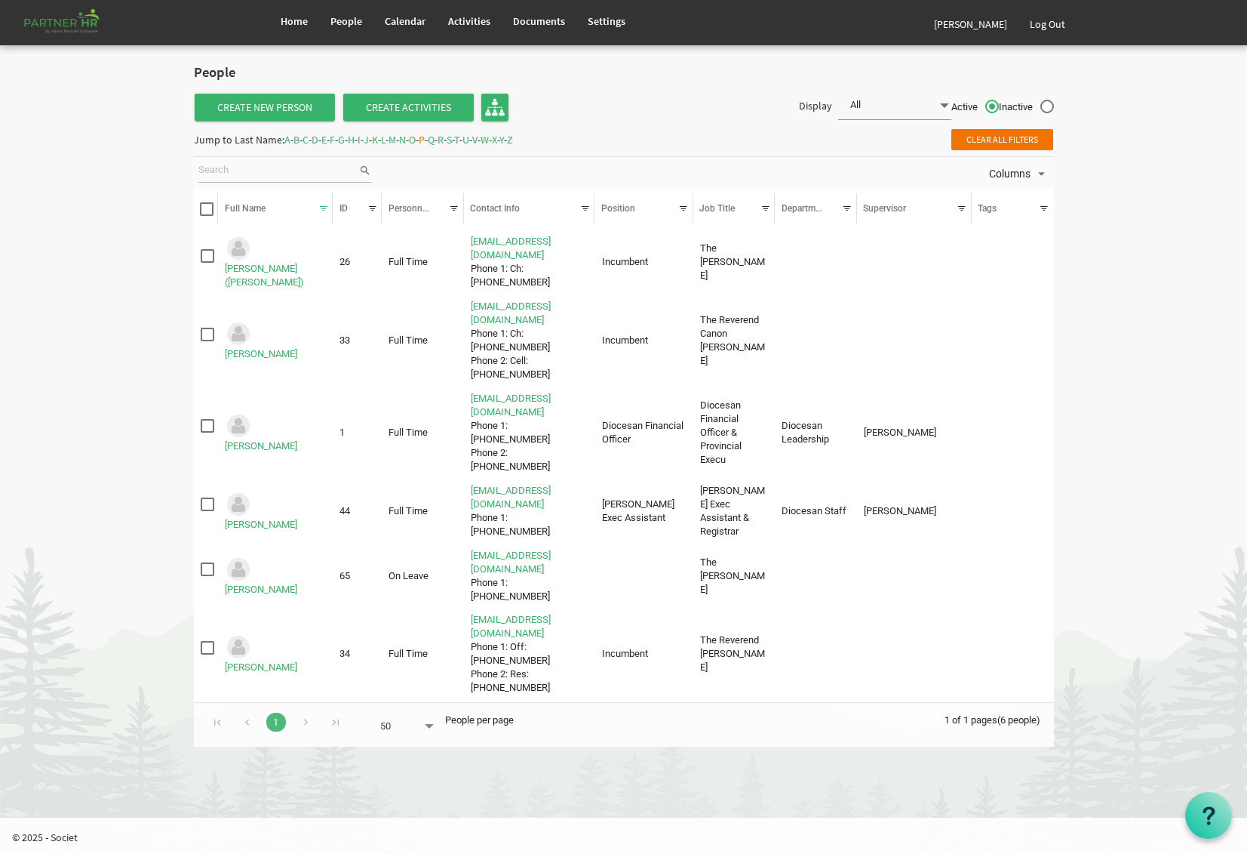
click at [406, 139] on span "N" at bounding box center [402, 140] width 7 height 14
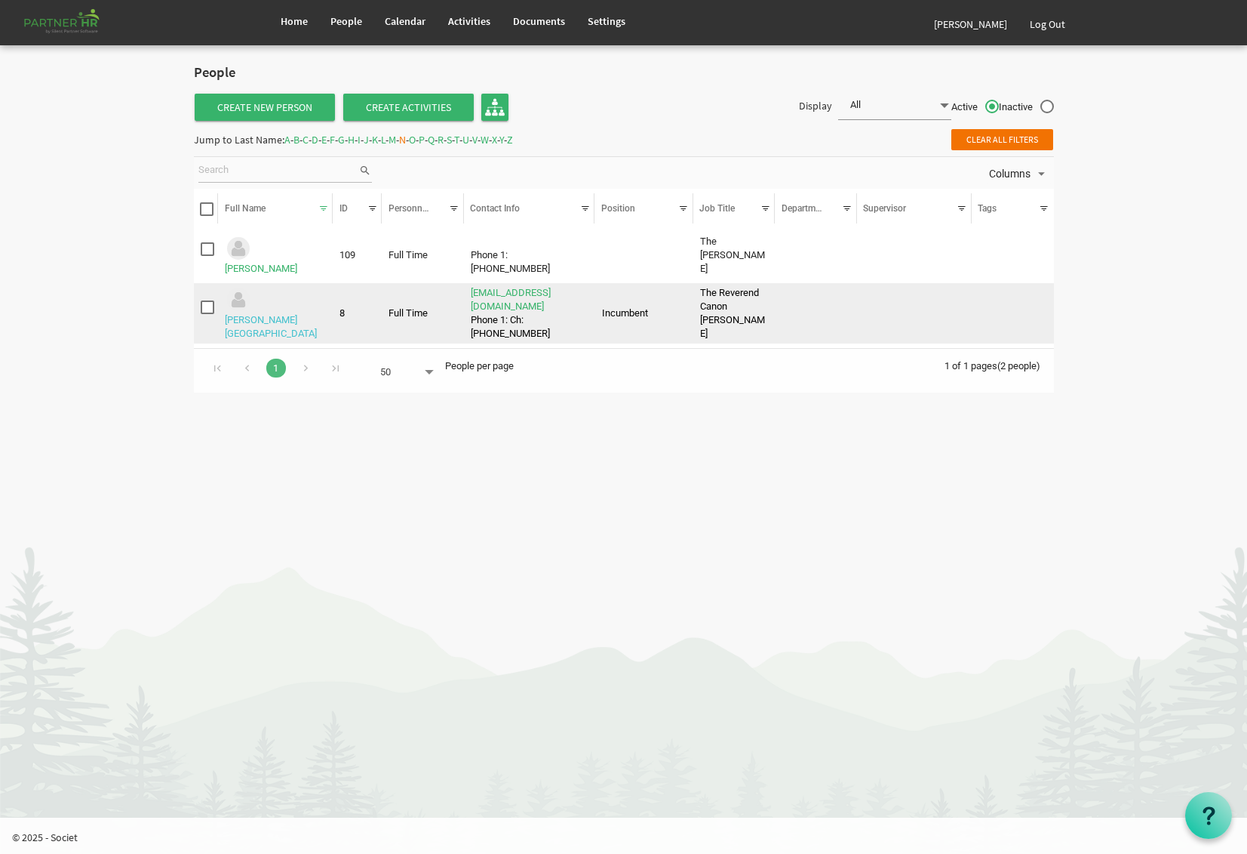
click at [272, 314] on link "Northgrave, Nancy" at bounding box center [271, 326] width 92 height 25
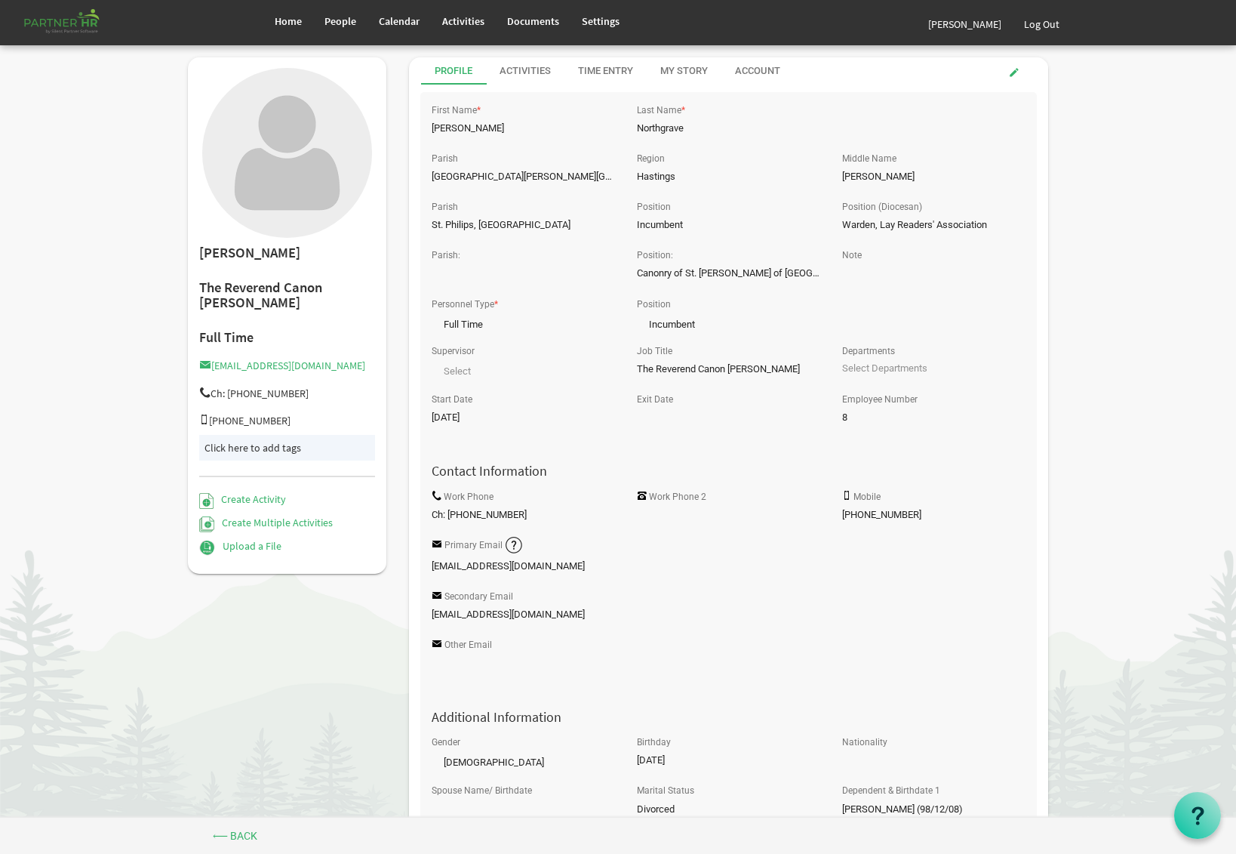
click at [531, 76] on div "Activities" at bounding box center [525, 71] width 51 height 14
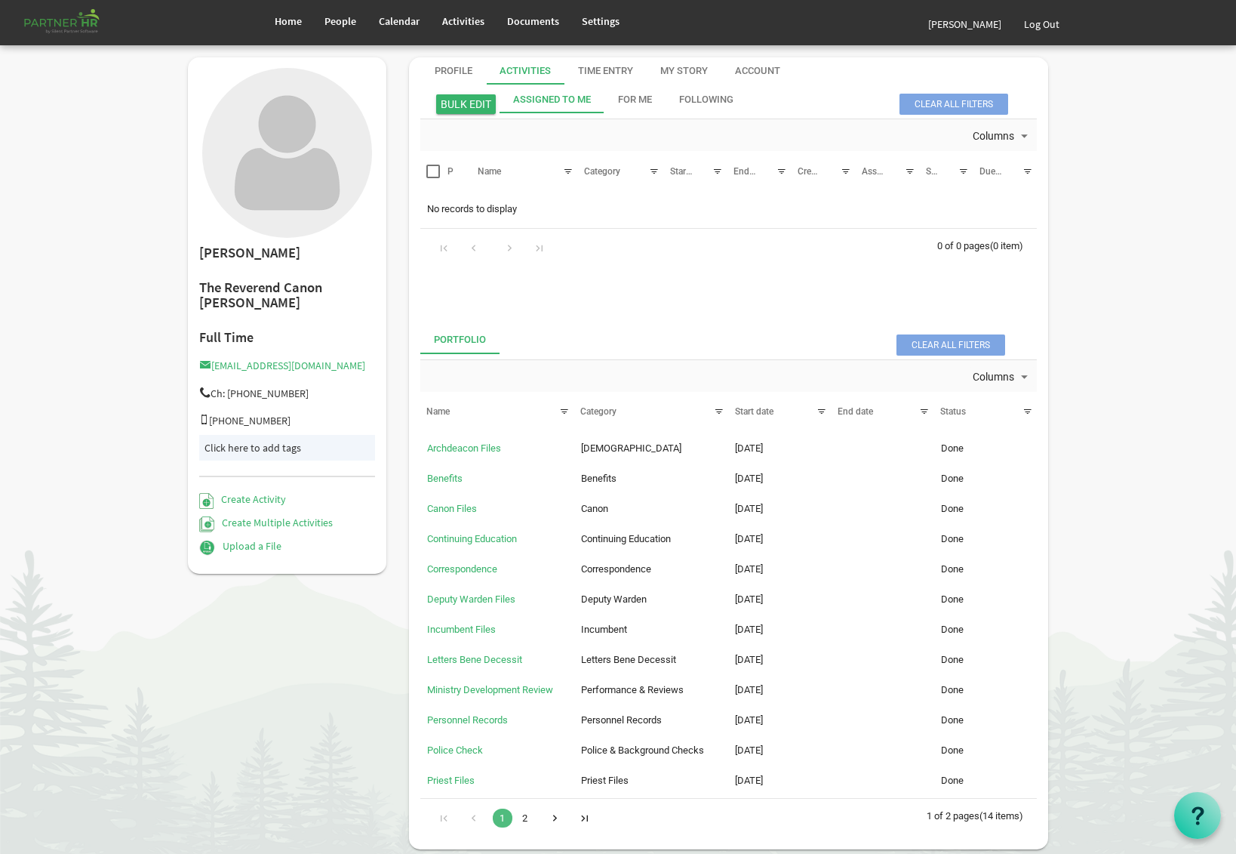
click at [528, 817] on link "2" at bounding box center [525, 817] width 20 height 19
